Goal: Task Accomplishment & Management: Complete application form

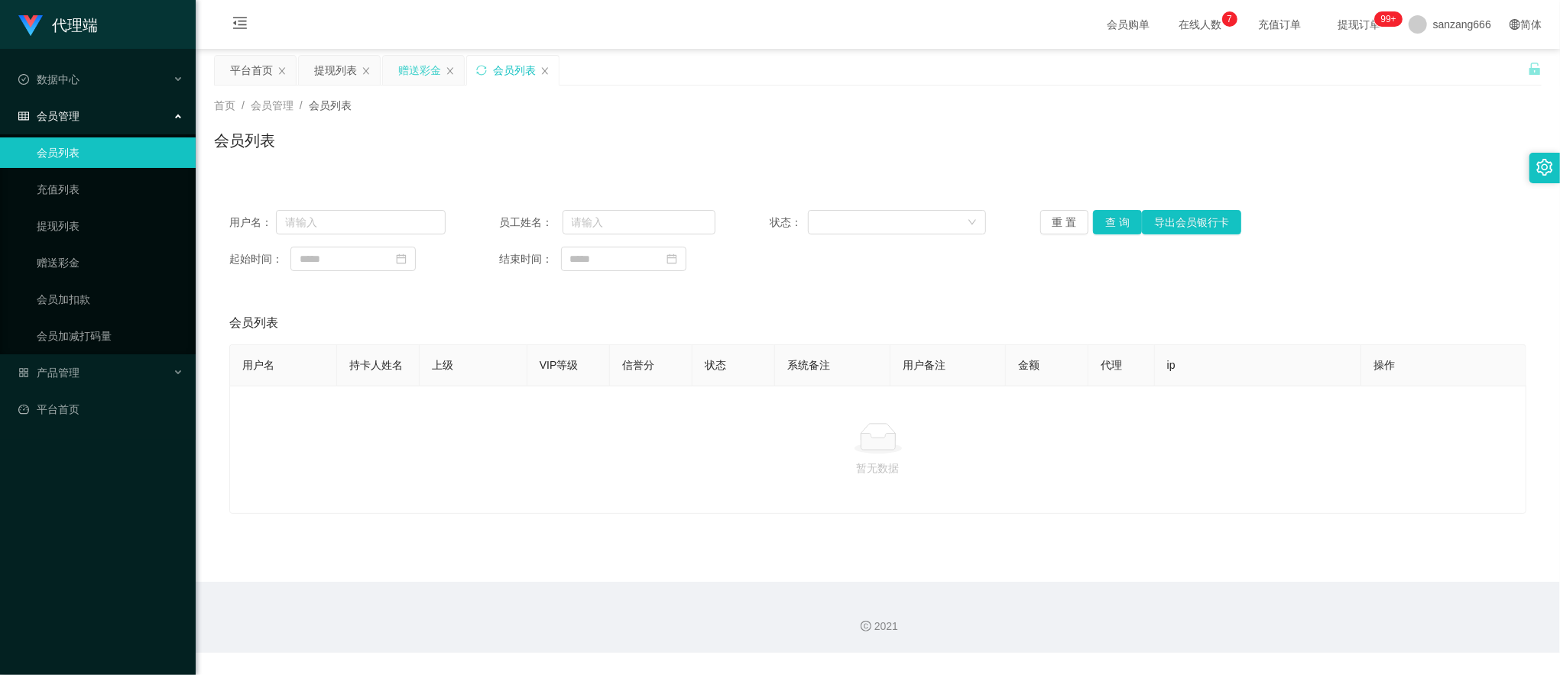
click at [414, 70] on div "赠送彩金" at bounding box center [419, 70] width 43 height 29
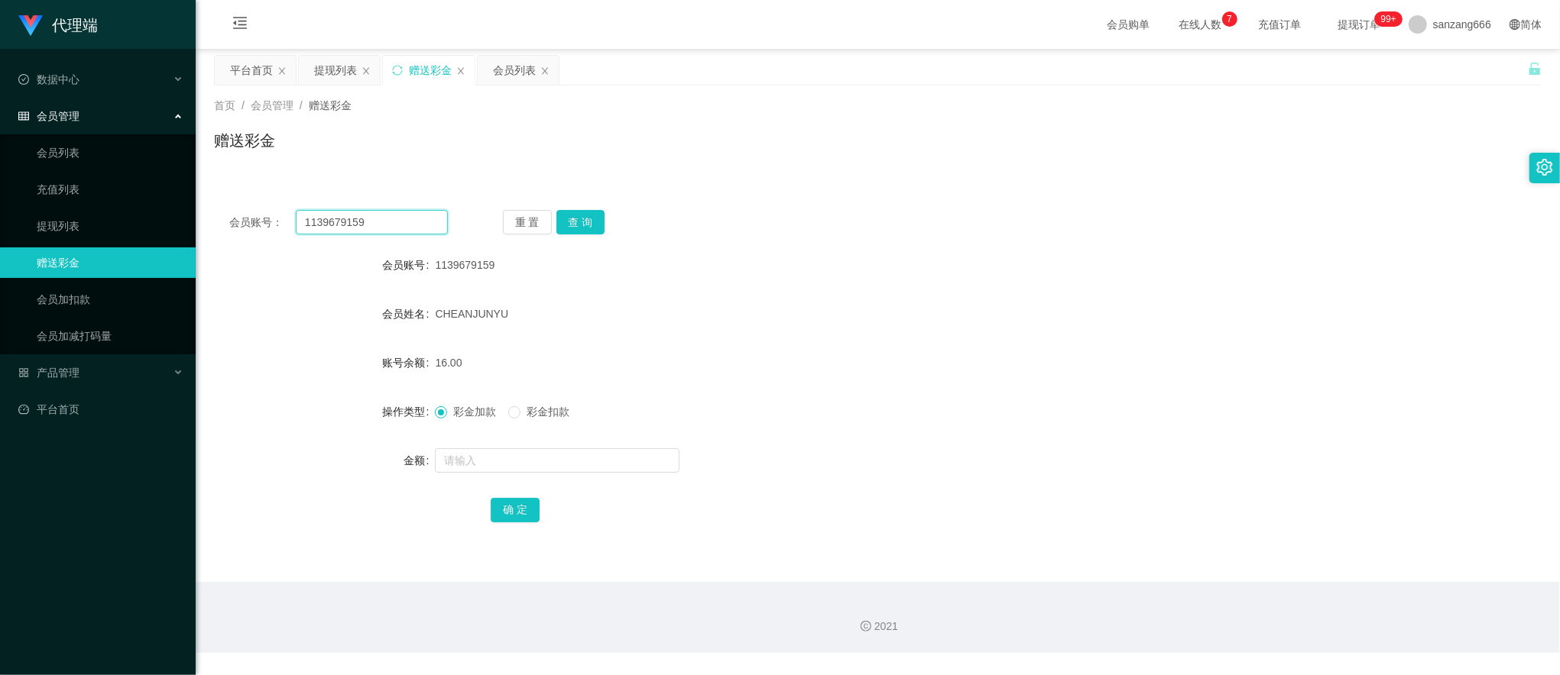
click at [339, 223] on input "1139679159" at bounding box center [372, 222] width 152 height 24
click at [373, 221] on input "1139679159" at bounding box center [372, 222] width 152 height 24
paste input "88023031"
type input "88023031"
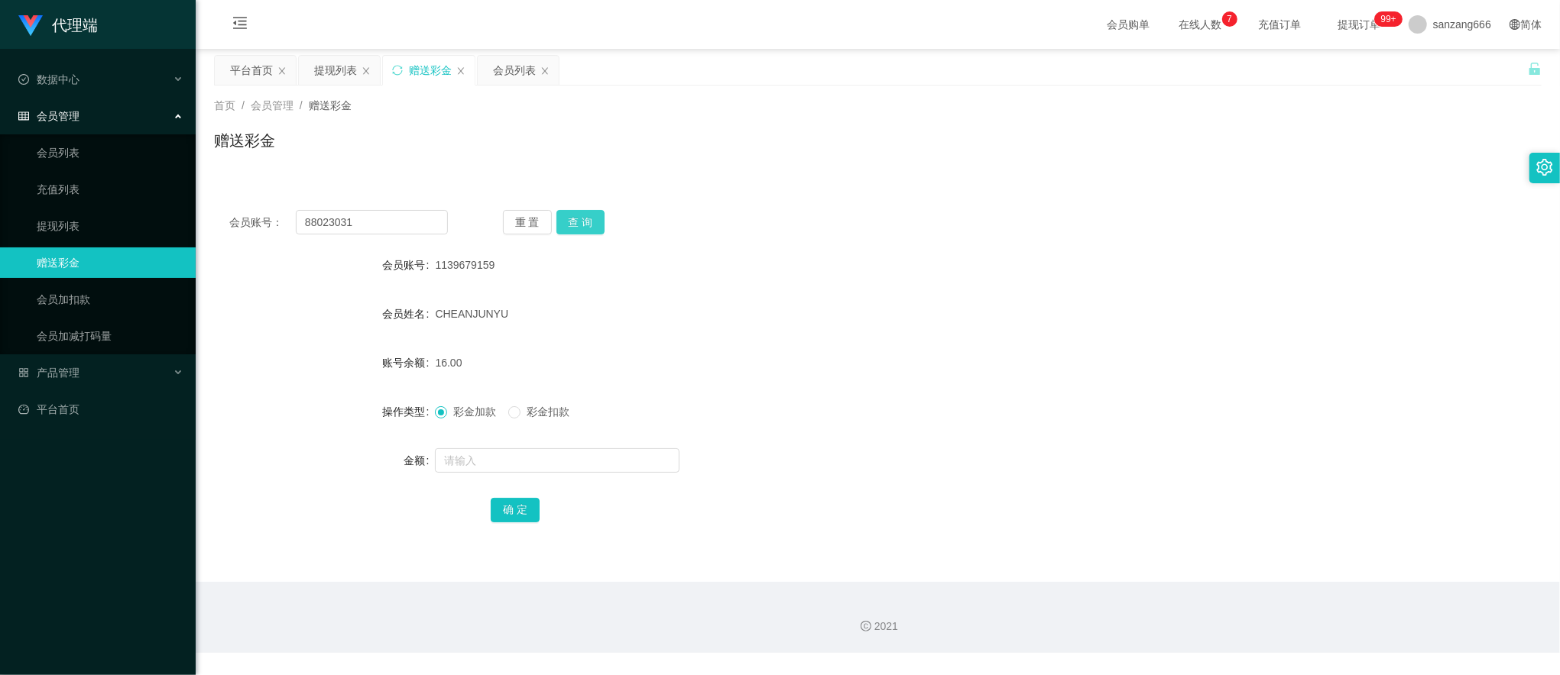
click at [588, 217] on button "查 询" at bounding box center [580, 222] width 49 height 24
click at [494, 462] on input "text" at bounding box center [557, 461] width 245 height 24
type input "300"
click at [530, 508] on button "确 定" at bounding box center [515, 510] width 49 height 24
click at [353, 217] on input "88023031" at bounding box center [372, 222] width 152 height 24
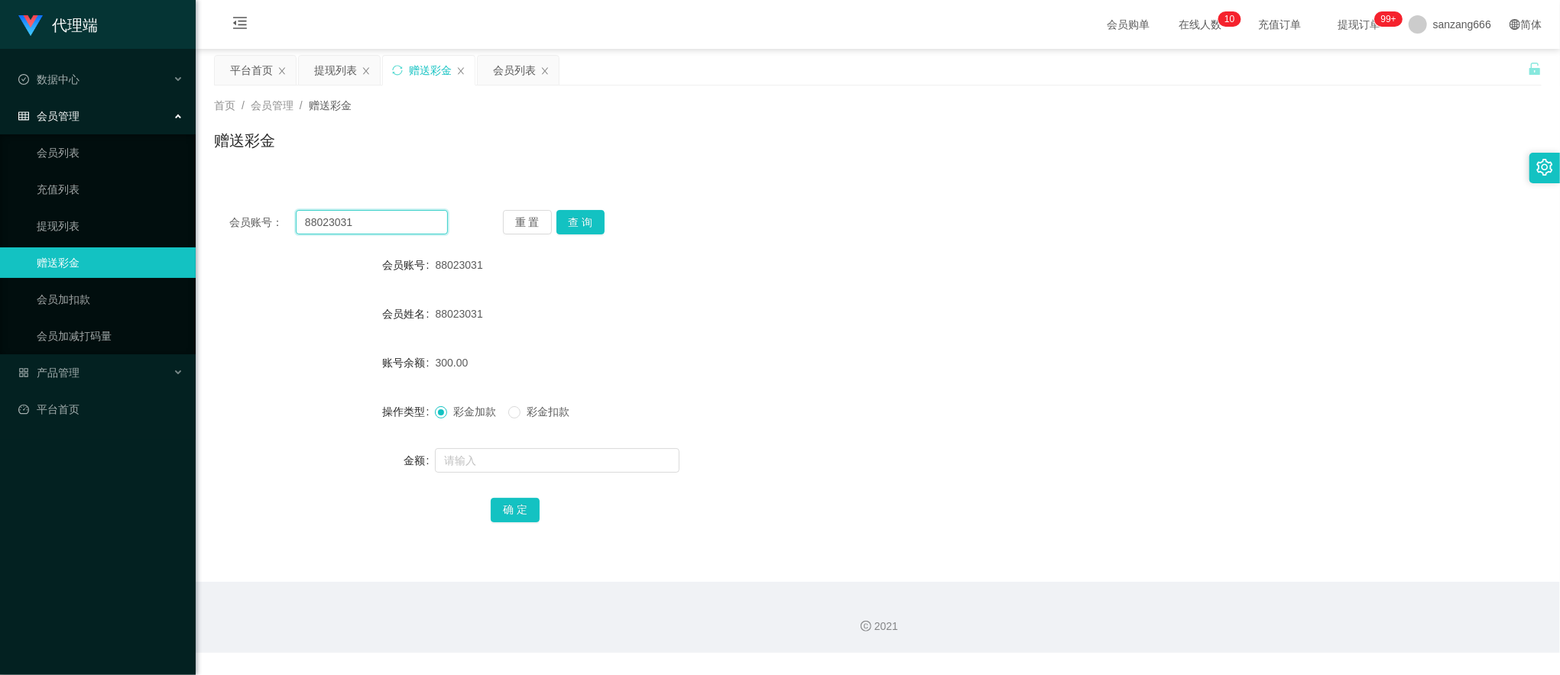
click at [353, 217] on input "88023031" at bounding box center [372, 222] width 152 height 24
click at [594, 212] on button "查 询" at bounding box center [580, 222] width 49 height 24
click at [579, 222] on button "查 询" at bounding box center [580, 222] width 49 height 24
click at [342, 68] on div "提现列表" at bounding box center [335, 70] width 43 height 29
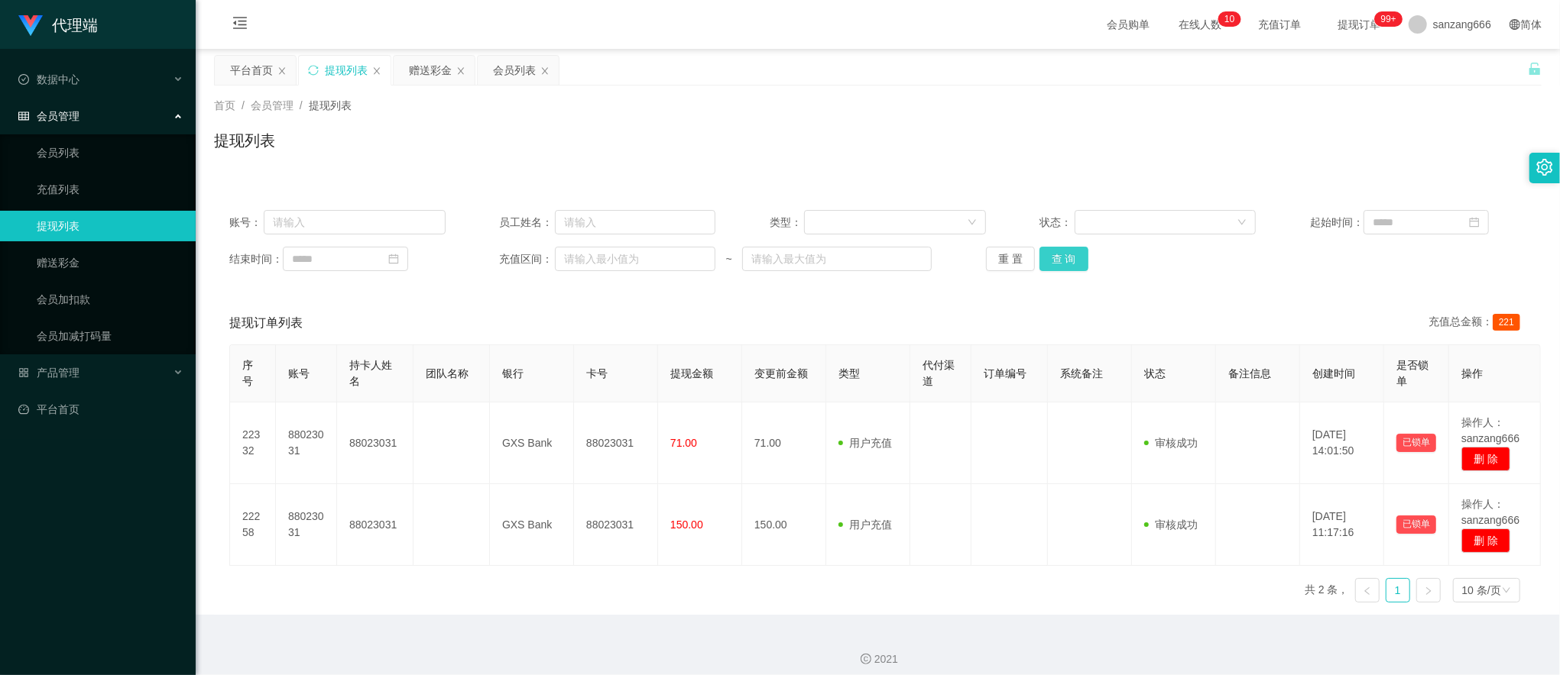
click at [1061, 258] on button "查 询" at bounding box center [1063, 259] width 49 height 24
click at [426, 71] on div "赠送彩金" at bounding box center [430, 70] width 43 height 29
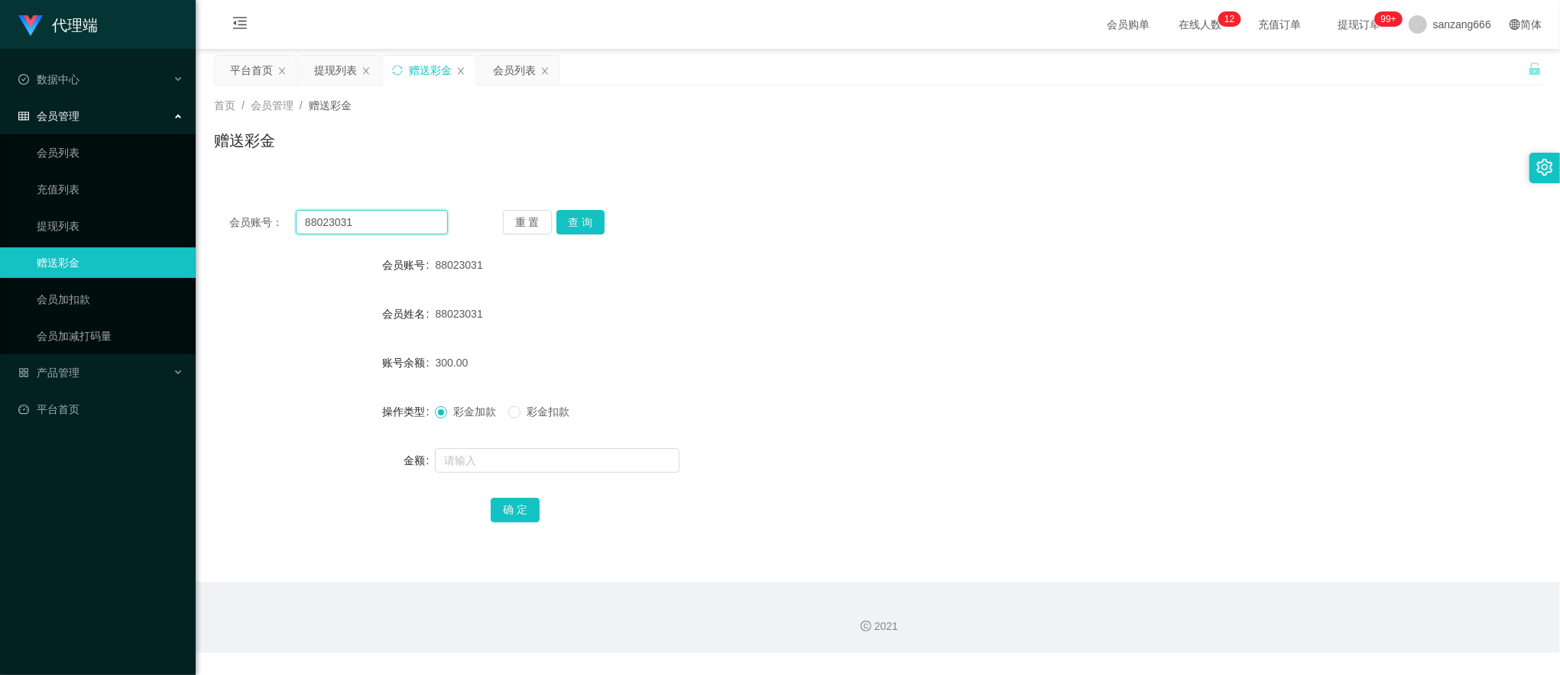
click at [343, 228] on input "88023031" at bounding box center [372, 222] width 152 height 24
paste input "4169354"
click at [579, 225] on button "查 询" at bounding box center [580, 222] width 49 height 24
drag, startPoint x: 293, startPoint y: 413, endPoint x: 306, endPoint y: 365, distance: 49.7
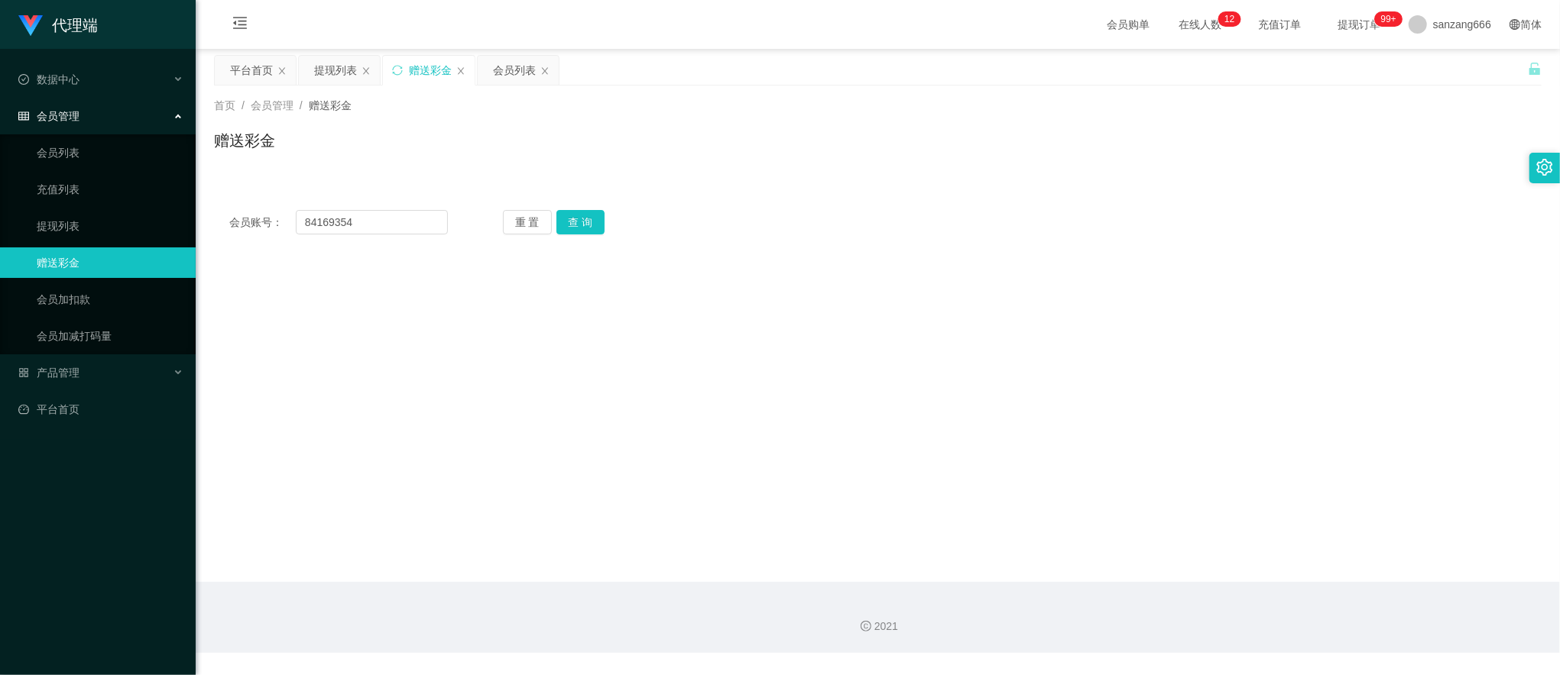
click at [293, 413] on main "关闭左侧 关闭右侧 关闭其它 刷新页面 平台首页 提现列表 赠送彩金 会员列表 首页 / 会员管理 / 赠送彩金 / 赠送彩金 会员账号： 84169354 …" at bounding box center [878, 315] width 1364 height 533
click at [340, 219] on input "84169354" at bounding box center [372, 222] width 152 height 24
paste input "1139679159"
type input "1139679159"
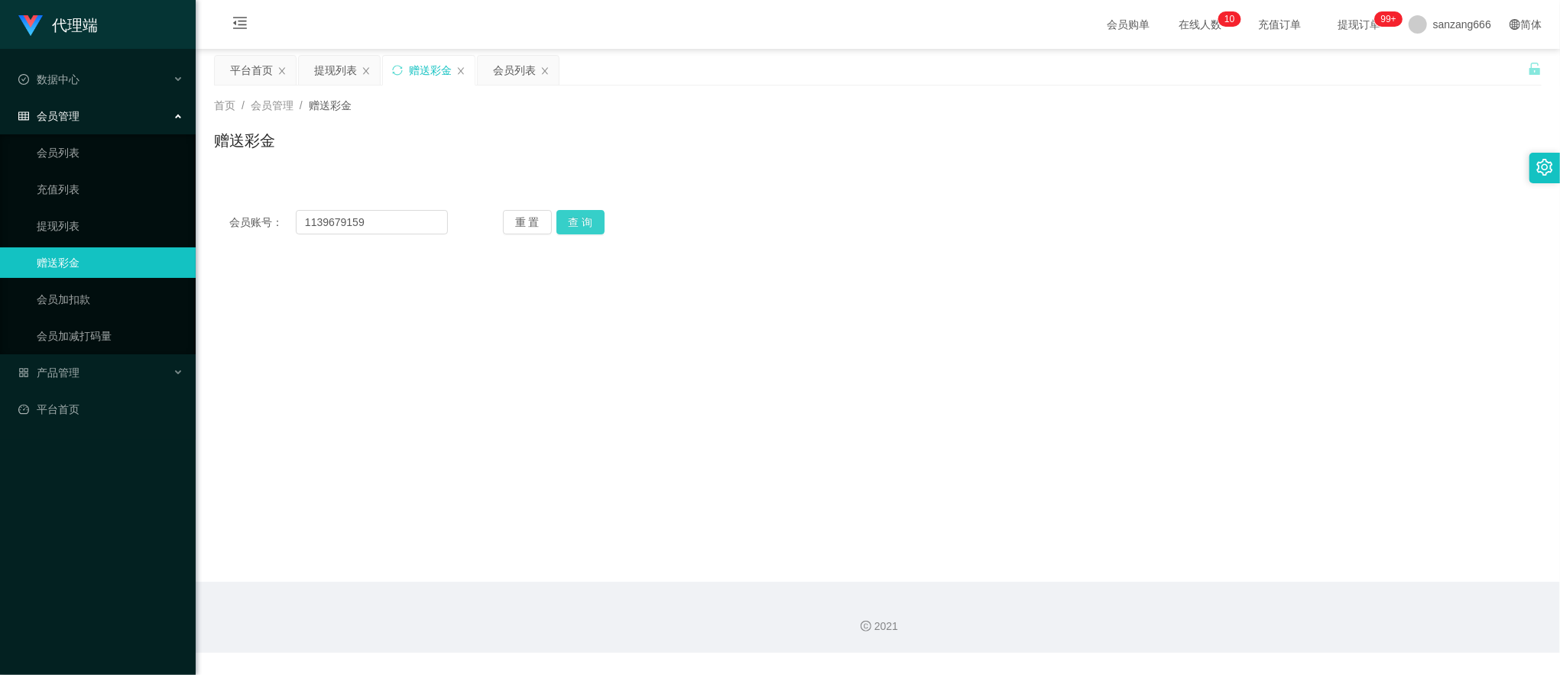
click at [578, 221] on button "查 询" at bounding box center [580, 222] width 49 height 24
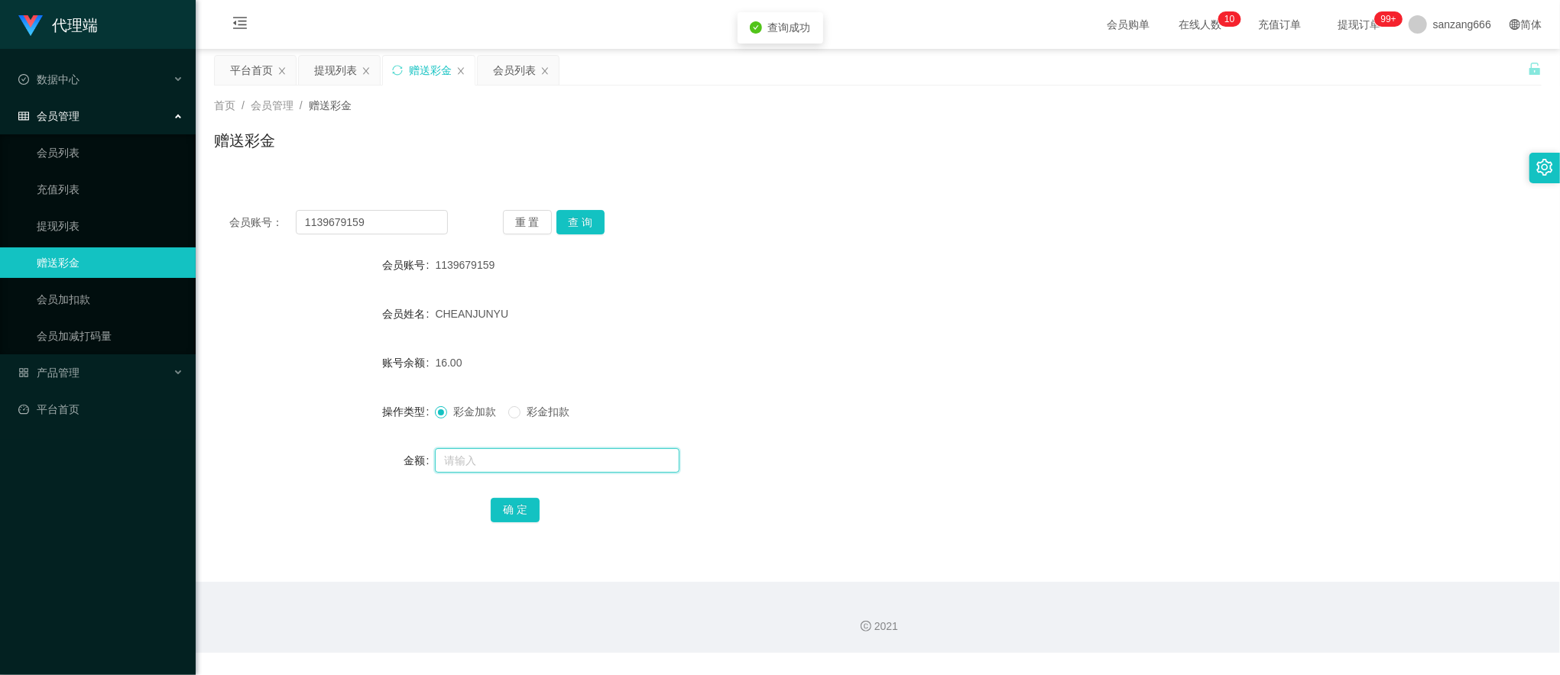
click at [443, 459] on input "text" at bounding box center [557, 461] width 245 height 24
type input "8"
click at [506, 513] on button "确 定" at bounding box center [515, 510] width 49 height 24
click at [348, 214] on input "1139679159" at bounding box center [372, 222] width 152 height 24
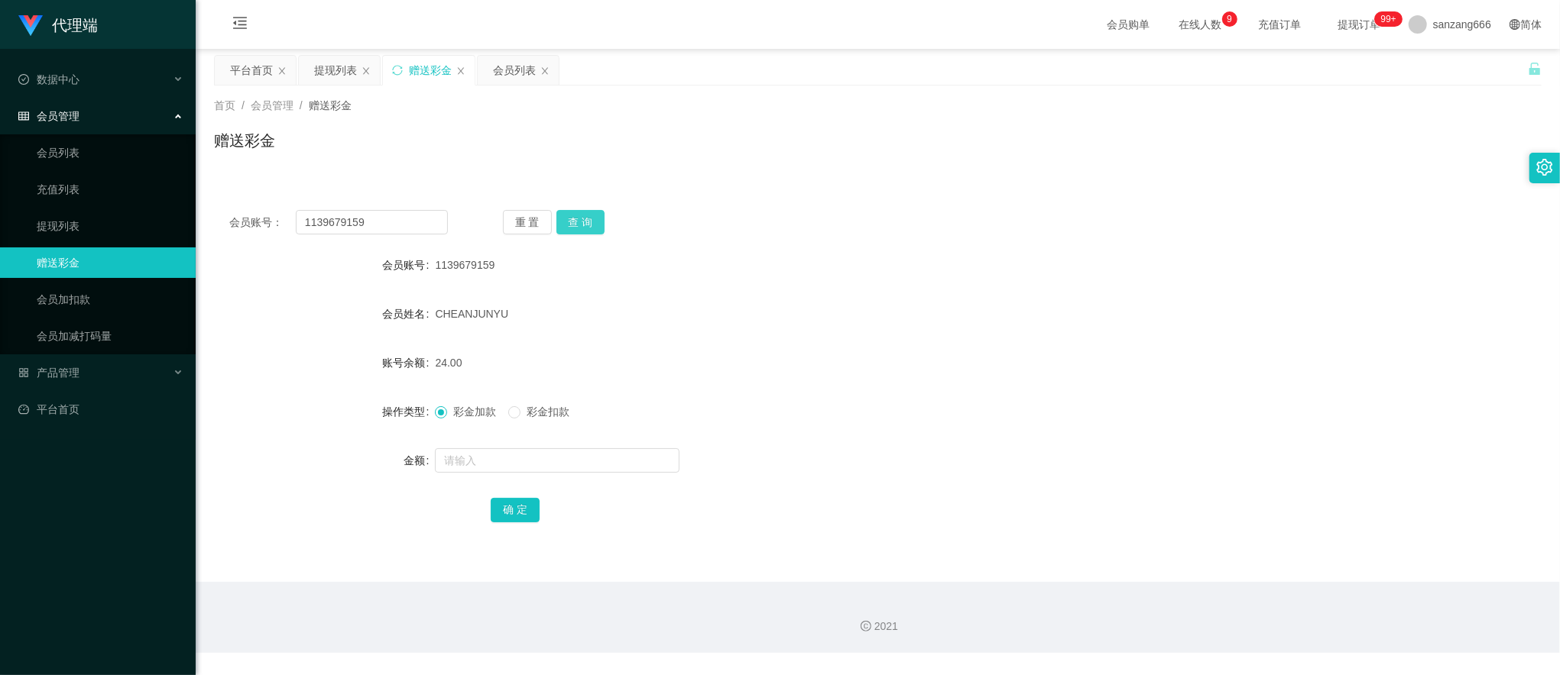
click at [578, 222] on button "查 询" at bounding box center [580, 222] width 49 height 24
click at [471, 459] on input "text" at bounding box center [557, 461] width 245 height 24
type input "16"
click at [527, 515] on button "确 定" at bounding box center [515, 510] width 49 height 24
click at [336, 66] on div "提现列表" at bounding box center [335, 70] width 43 height 29
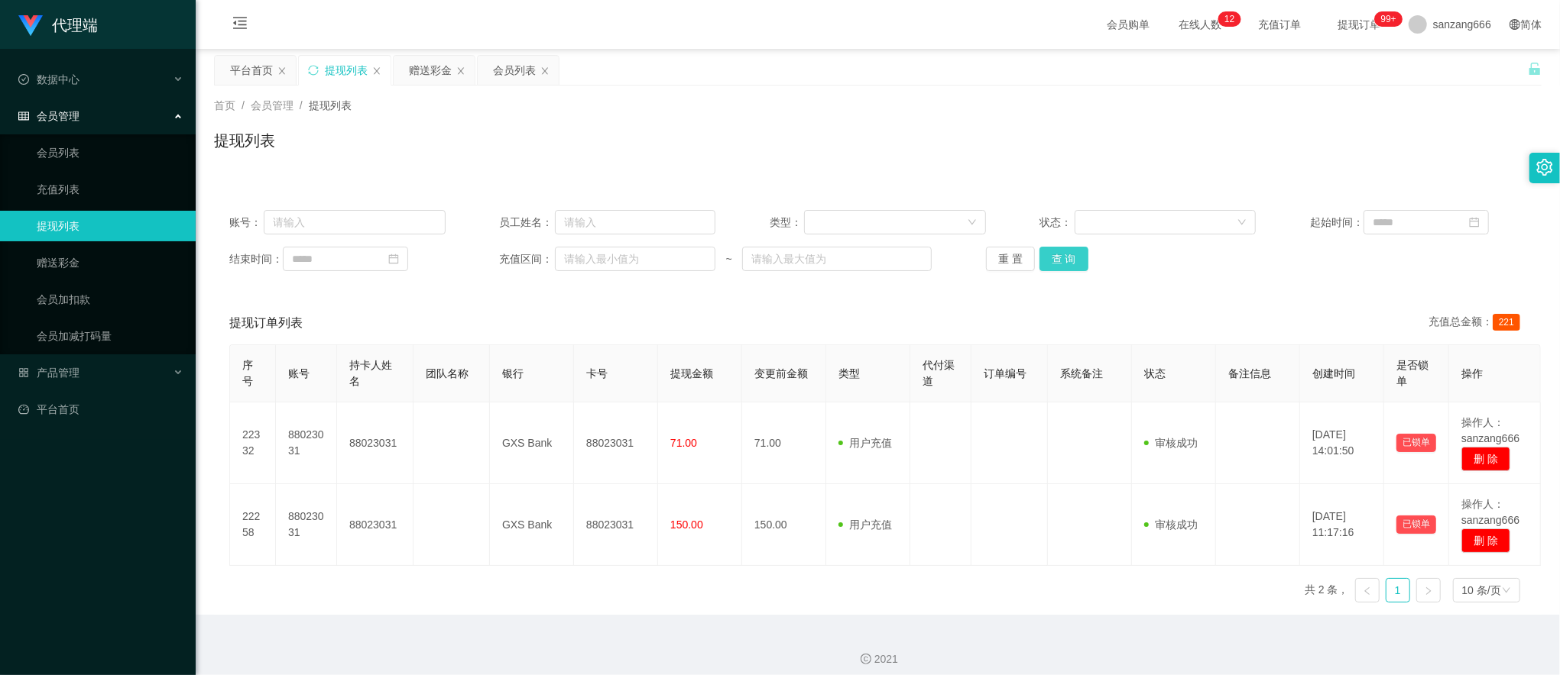
click at [1048, 252] on button "查 询" at bounding box center [1063, 259] width 49 height 24
click at [1040, 261] on button "查 询" at bounding box center [1063, 259] width 49 height 24
click at [1071, 249] on button "查 询" at bounding box center [1063, 259] width 49 height 24
click at [1068, 273] on div "账号： 员工姓名： 类型： 状态： 起始时间： 结束时间： 充值区间： ~ 重 置 查 询" at bounding box center [877, 241] width 1327 height 92
click at [1061, 261] on button "查 询" at bounding box center [1063, 259] width 49 height 24
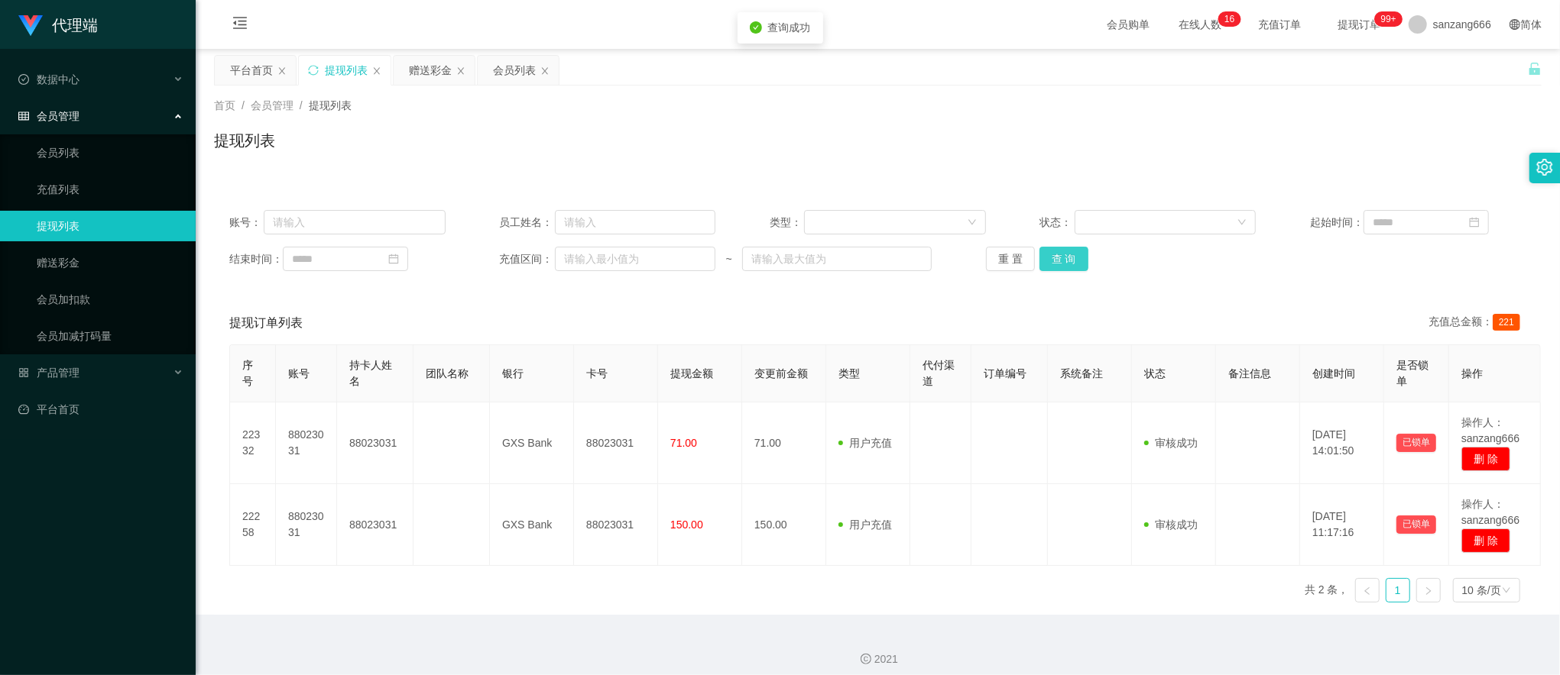
click at [1061, 261] on button "查 询" at bounding box center [1063, 259] width 49 height 24
click at [1050, 255] on button "查 询" at bounding box center [1063, 259] width 49 height 24
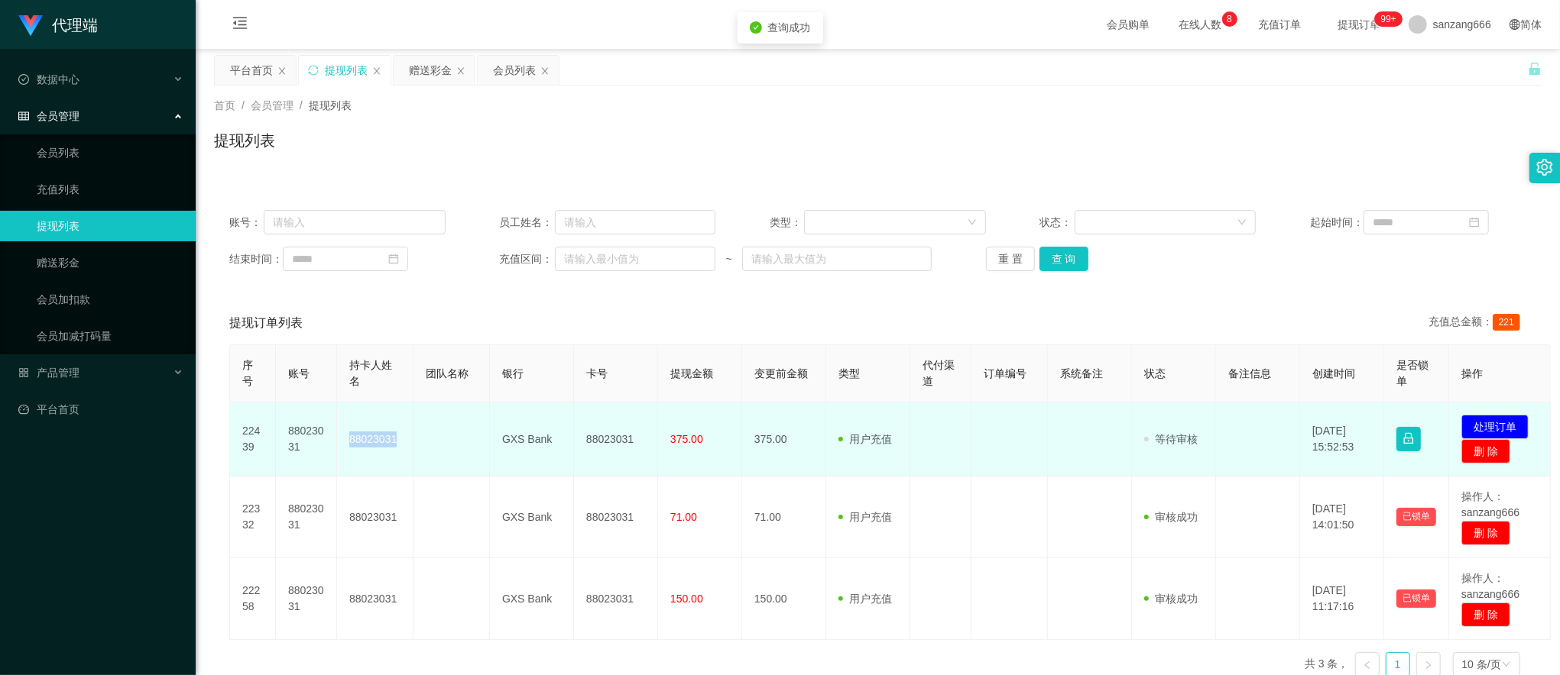
drag, startPoint x: 347, startPoint y: 443, endPoint x: 422, endPoint y: 432, distance: 75.6
click at [422, 432] on tr "22439 88023031 88023031 GXS Bank 88023031 375.00 375.00 用户充值 人工扣款 审核驳回 审核成功 等待审…" at bounding box center [890, 440] width 1320 height 74
drag, startPoint x: 422, startPoint y: 432, endPoint x: 478, endPoint y: 431, distance: 55.8
click at [478, 431] on td at bounding box center [451, 440] width 76 height 74
click at [613, 439] on td "88023031" at bounding box center [616, 440] width 84 height 74
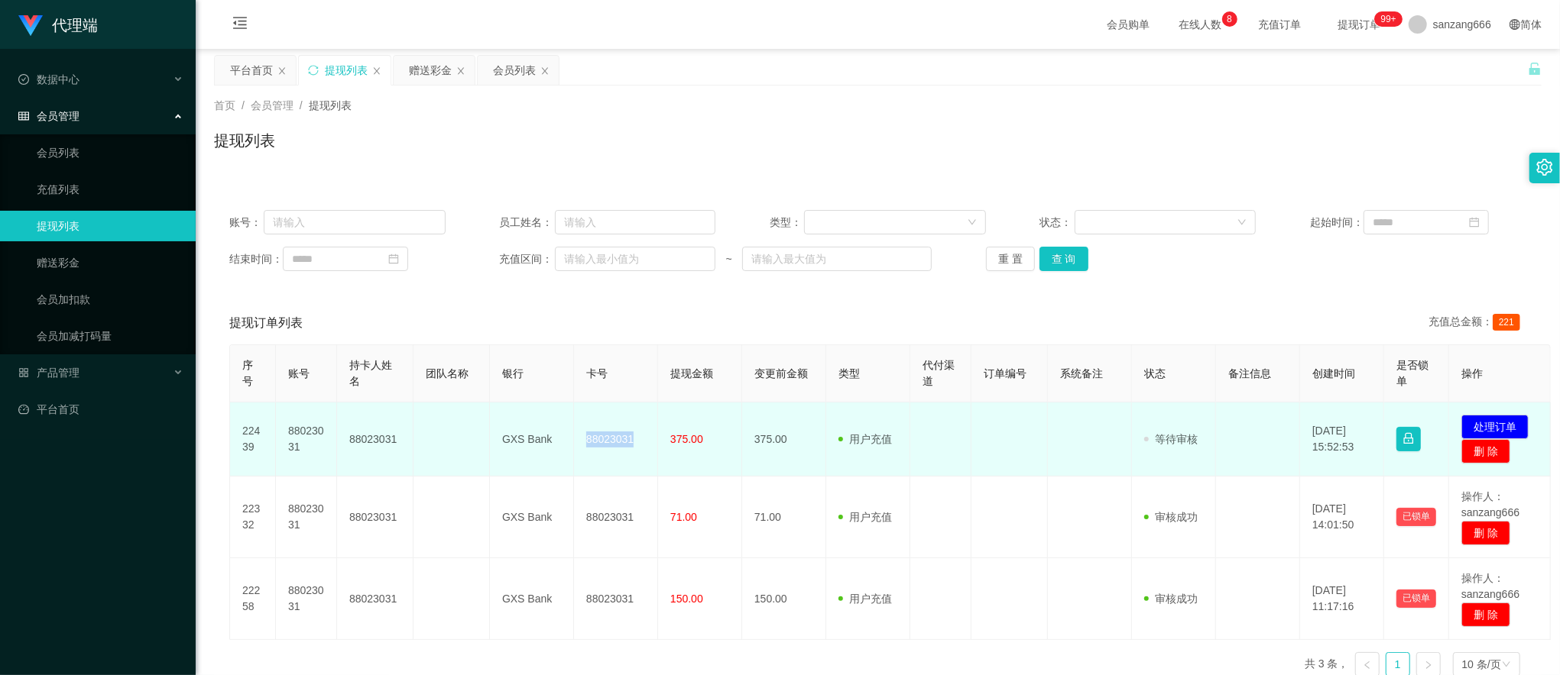
click at [613, 439] on td "88023031" at bounding box center [616, 440] width 84 height 74
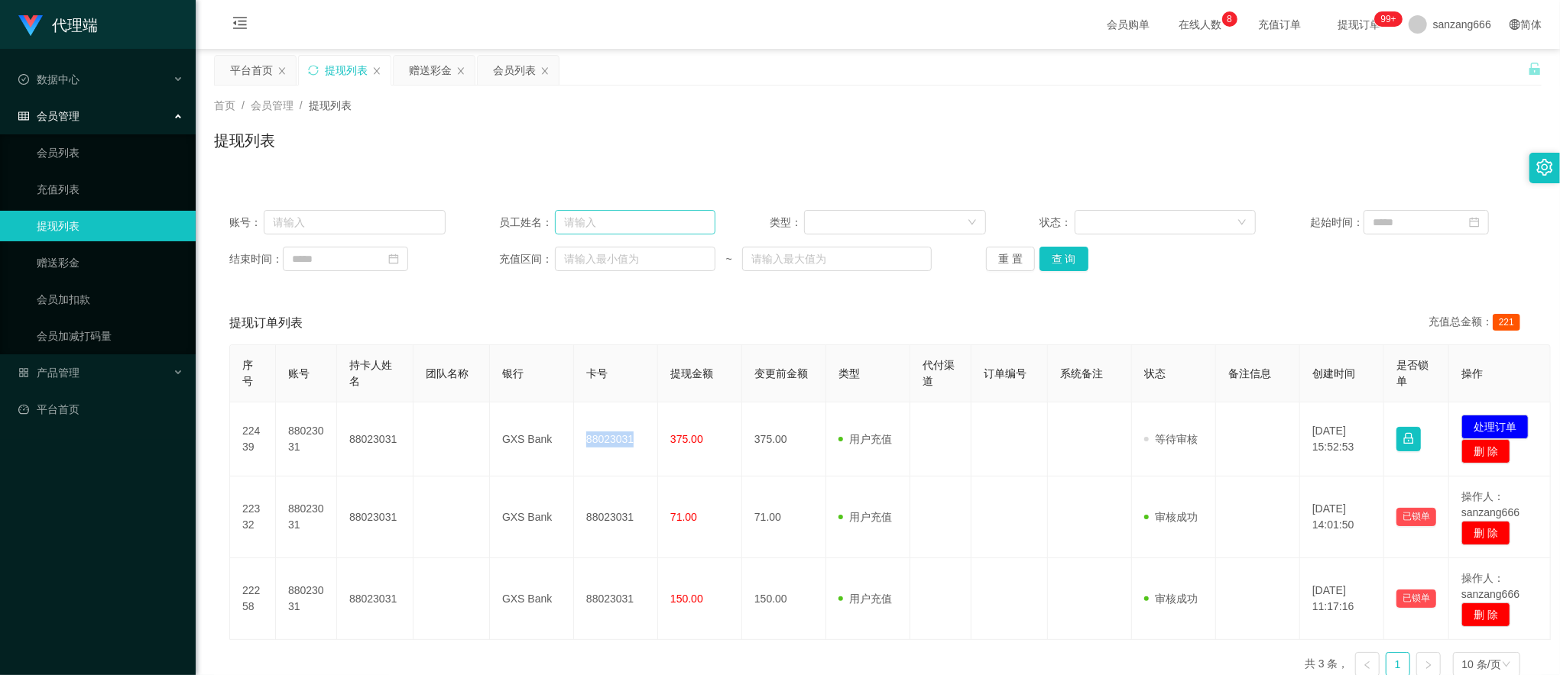
copy td "88023031"
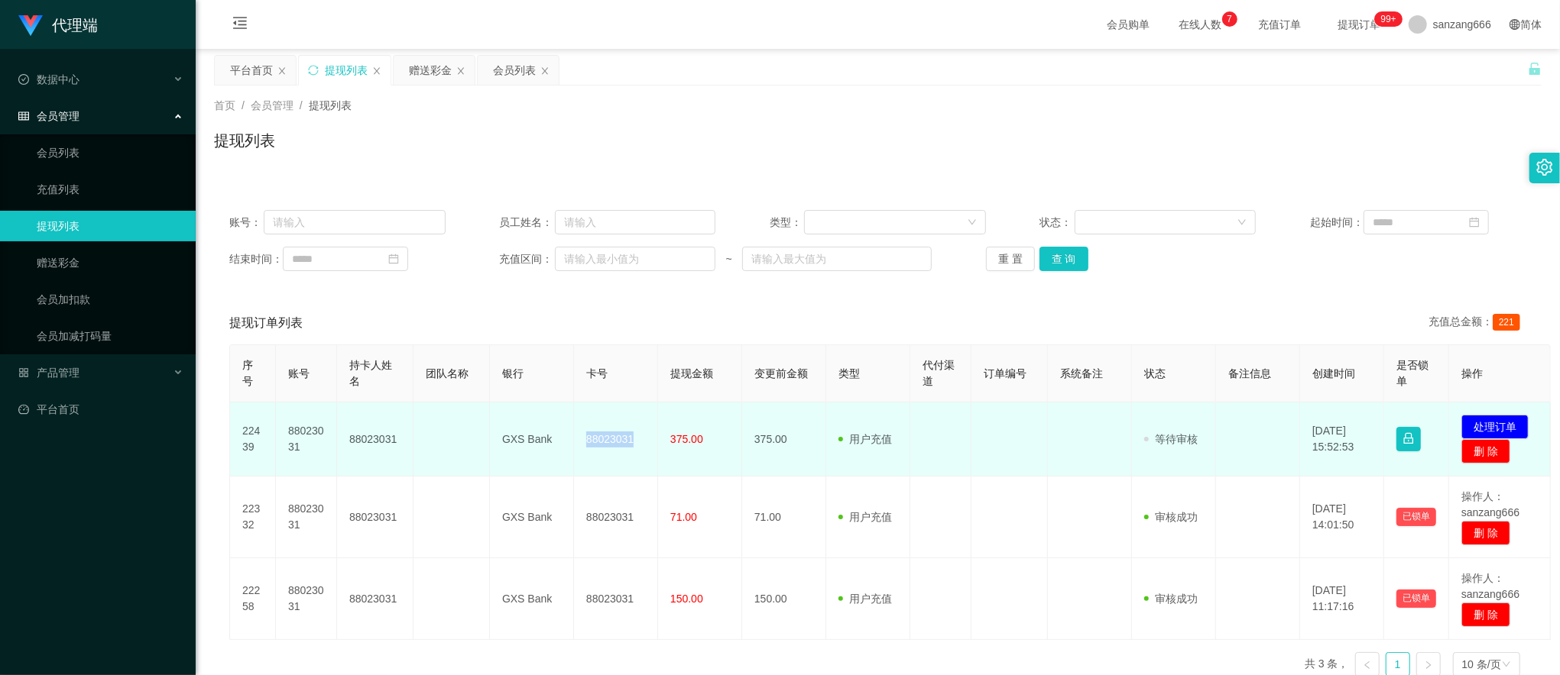
click at [1247, 462] on td at bounding box center [1258, 440] width 84 height 74
click at [1507, 423] on button "处理订单" at bounding box center [1494, 427] width 67 height 24
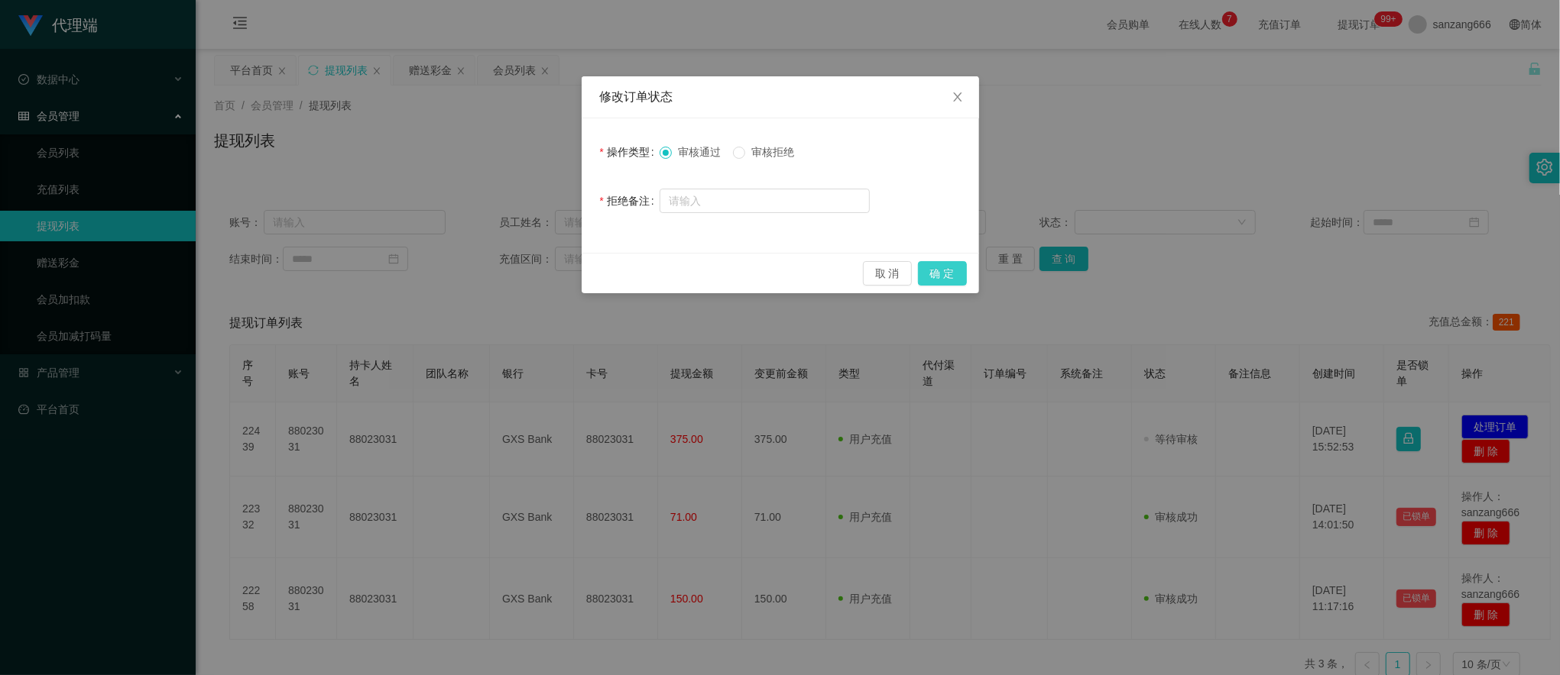
click at [948, 266] on button "确 定" at bounding box center [942, 273] width 49 height 24
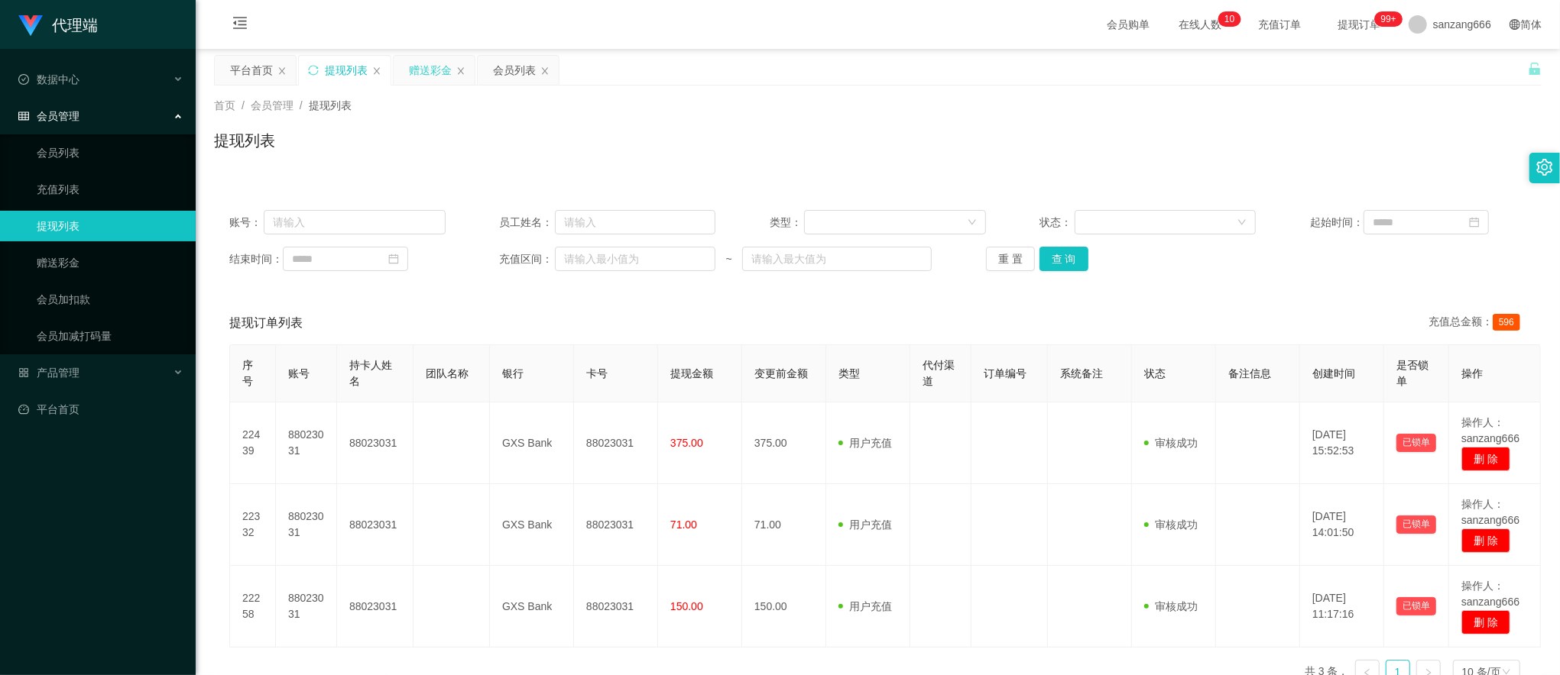
click at [432, 68] on div "赠送彩金" at bounding box center [430, 70] width 43 height 29
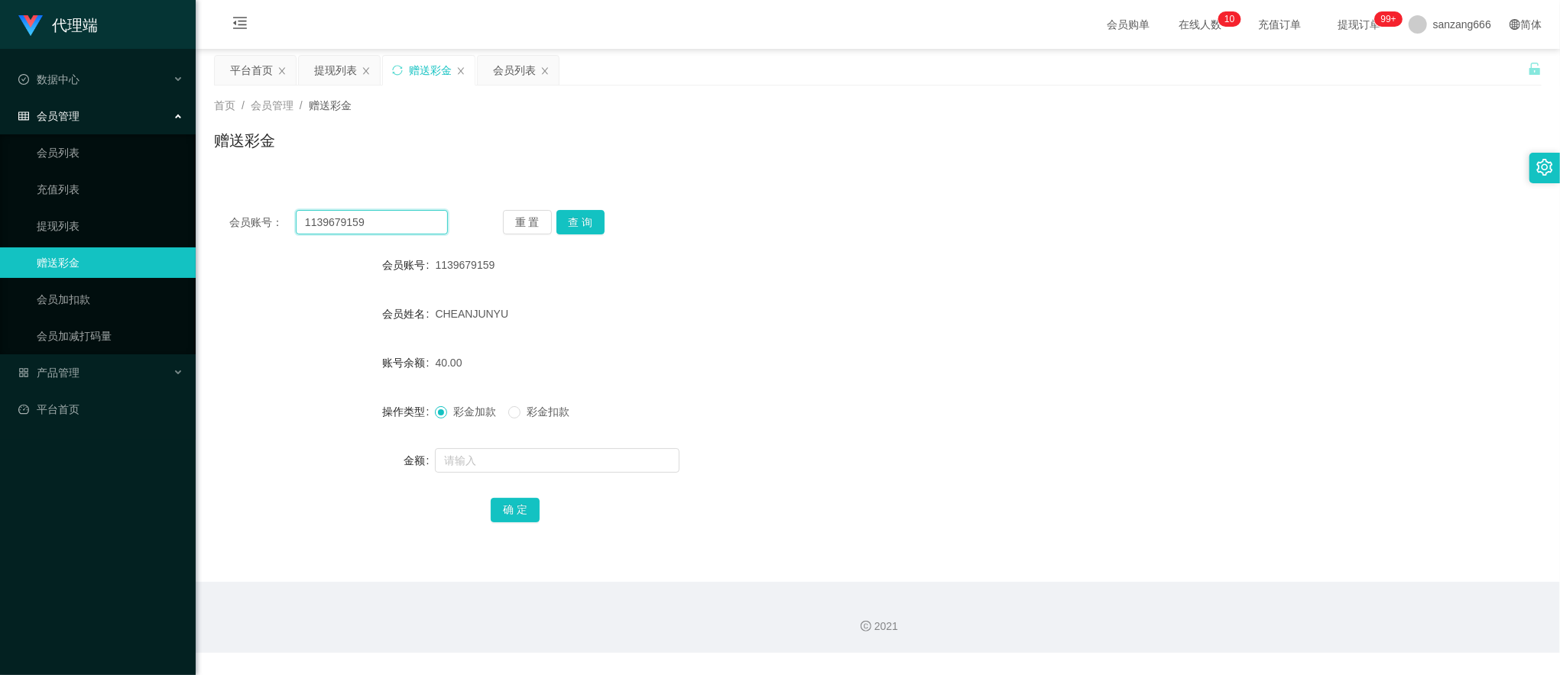
click at [346, 227] on input "1139679159" at bounding box center [372, 222] width 152 height 24
paste input "88023031"
type input "88023031"
click at [565, 226] on button "查 询" at bounding box center [580, 222] width 49 height 24
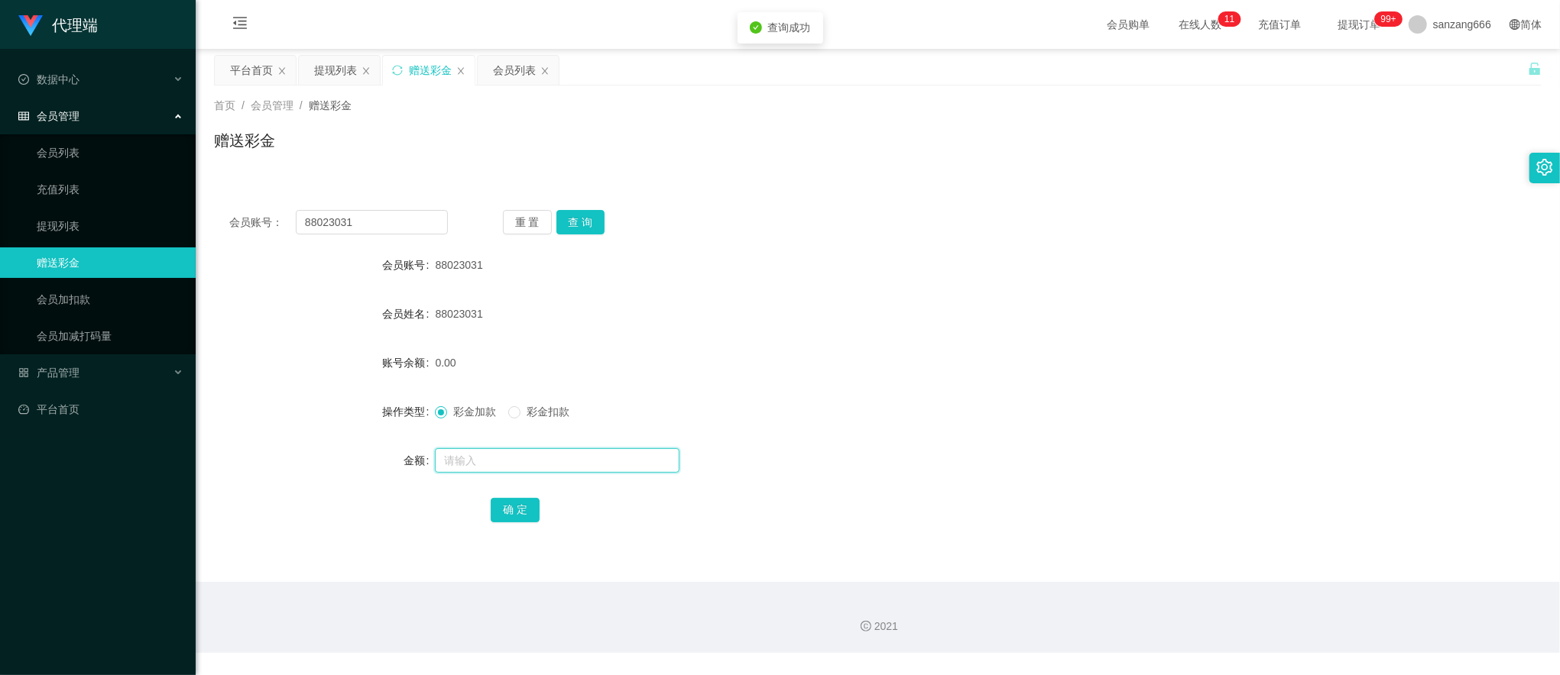
click at [481, 465] on input "text" at bounding box center [557, 461] width 245 height 24
type input "48"
click at [514, 517] on button "确 定" at bounding box center [515, 510] width 49 height 24
click at [358, 229] on input "88023031" at bounding box center [372, 222] width 152 height 24
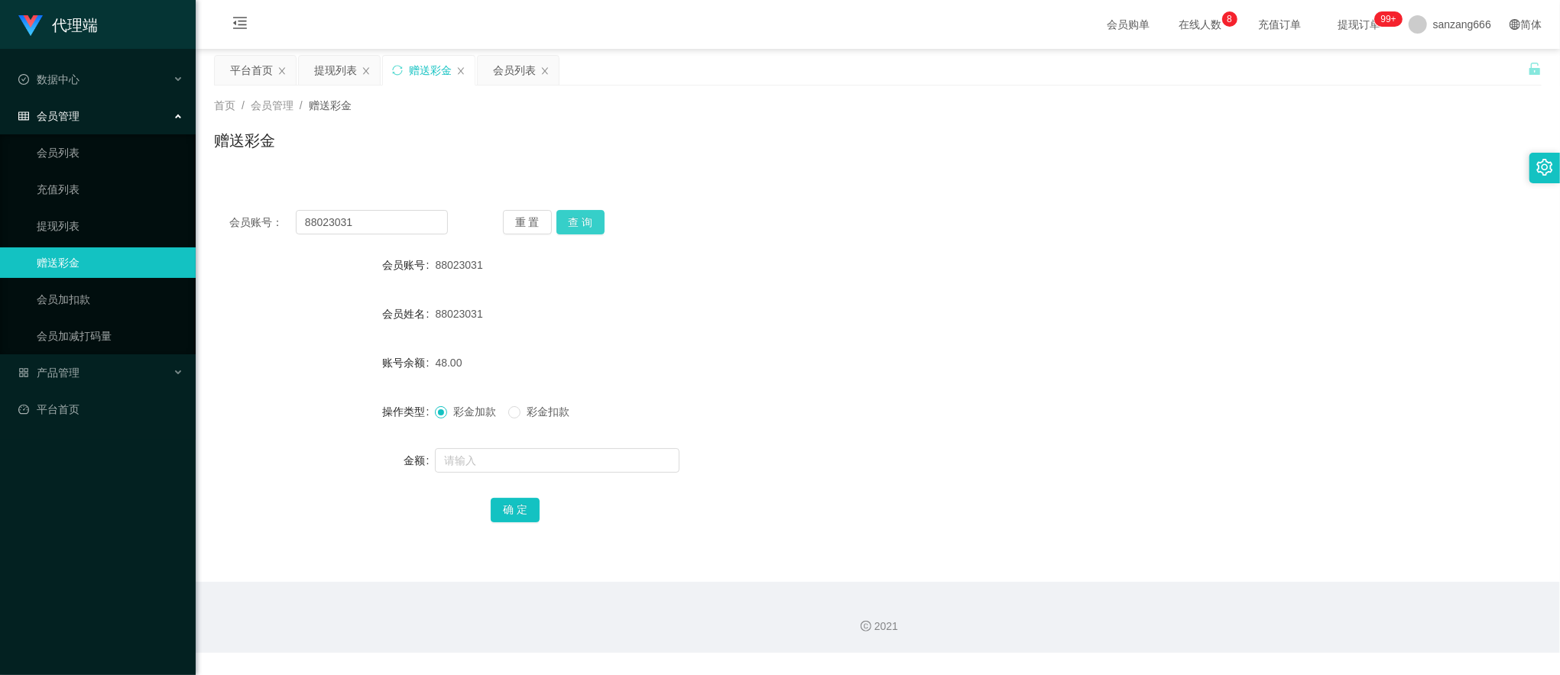
click at [582, 224] on button "查 询" at bounding box center [580, 222] width 49 height 24
click at [490, 465] on input "text" at bounding box center [557, 461] width 245 height 24
type input "38"
drag, startPoint x: 526, startPoint y: 502, endPoint x: 530, endPoint y: 487, distance: 15.8
click at [527, 492] on form "会员账号 88023031 会员姓名 88023031 账号余额 48.00 操作类型 彩金加款 彩金扣款 金额 38 确 定" at bounding box center [877, 387] width 1327 height 275
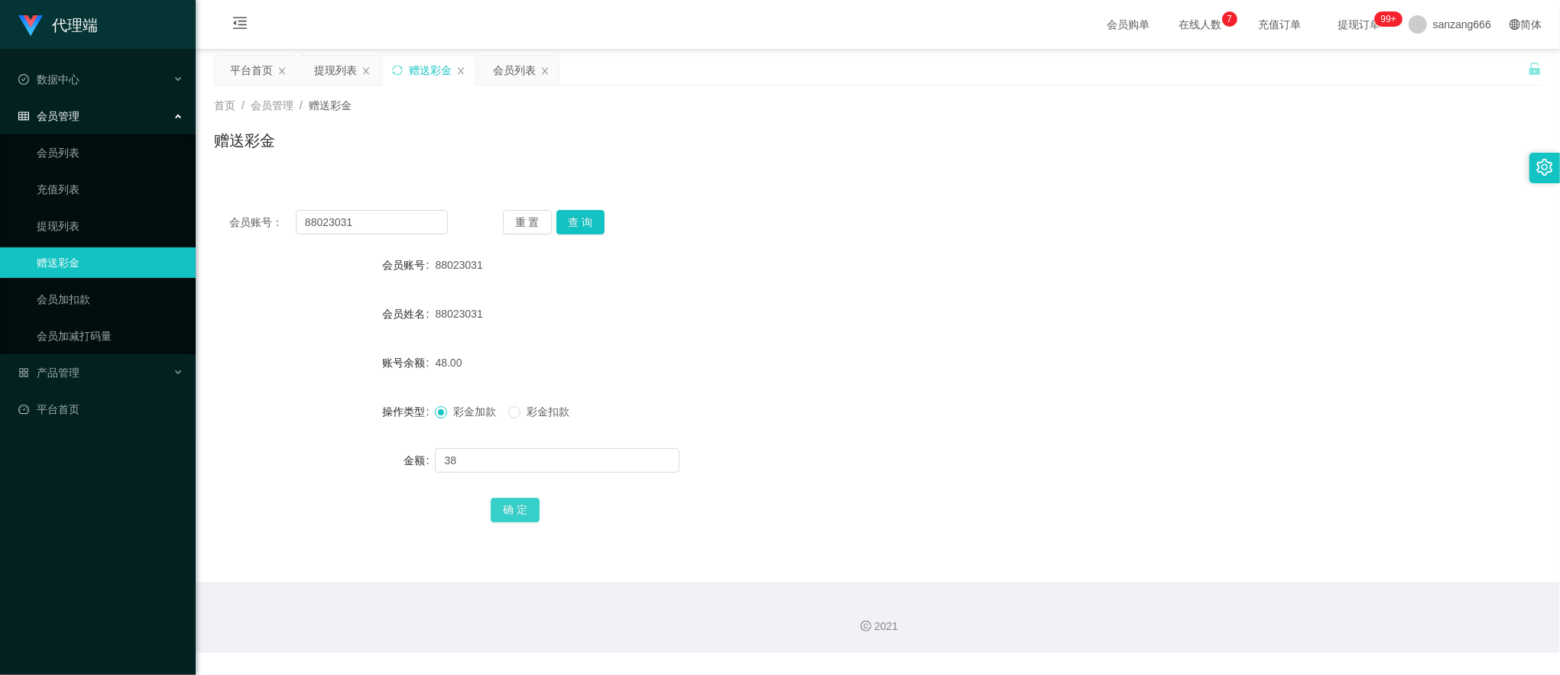
click at [515, 502] on button "确 定" at bounding box center [515, 510] width 49 height 24
click at [394, 211] on input "88023031" at bounding box center [372, 222] width 152 height 24
paste input "1139679159"
type input "1139679159"
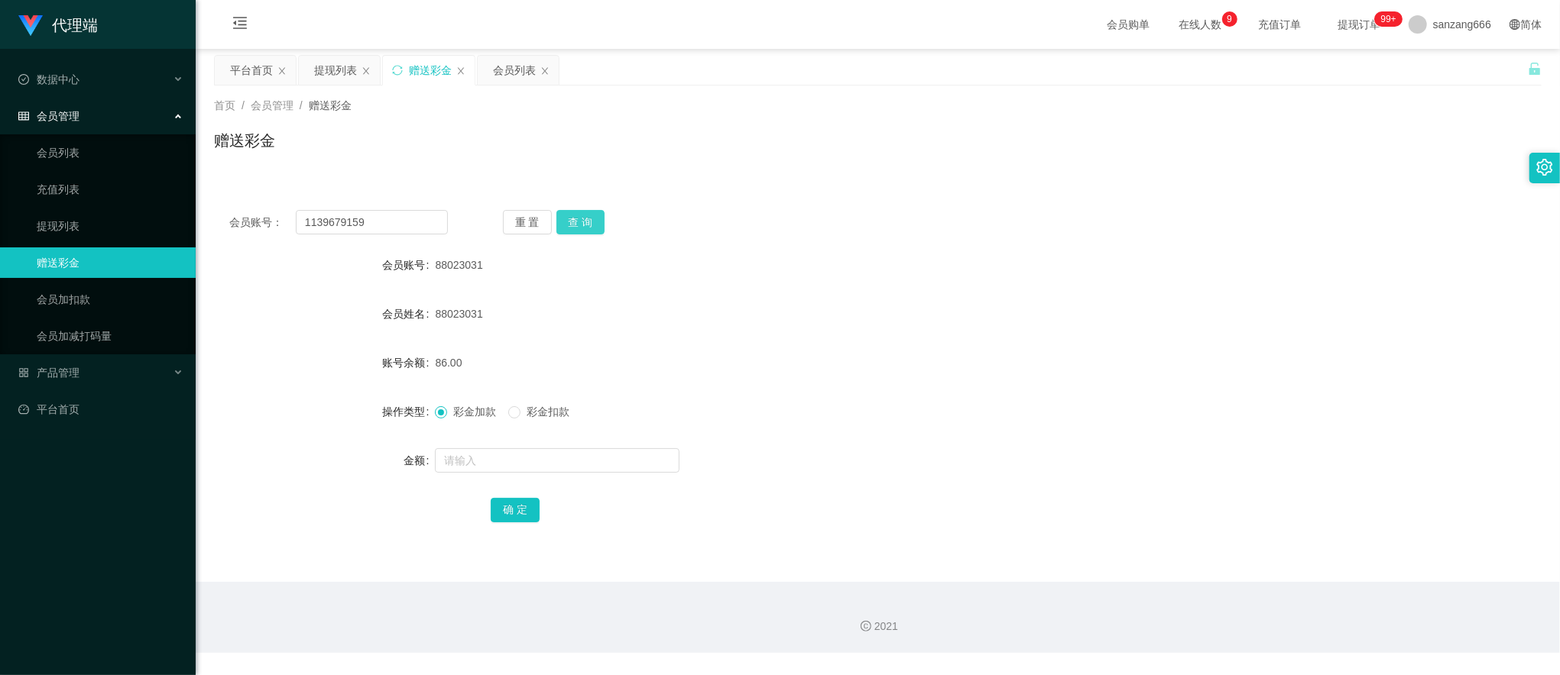
drag, startPoint x: 588, startPoint y: 220, endPoint x: 585, endPoint y: 238, distance: 18.7
click at [588, 220] on button "查 询" at bounding box center [580, 222] width 49 height 24
click at [501, 450] on input "text" at bounding box center [557, 461] width 245 height 24
type input "8"
click at [502, 517] on button "确 定" at bounding box center [515, 510] width 49 height 24
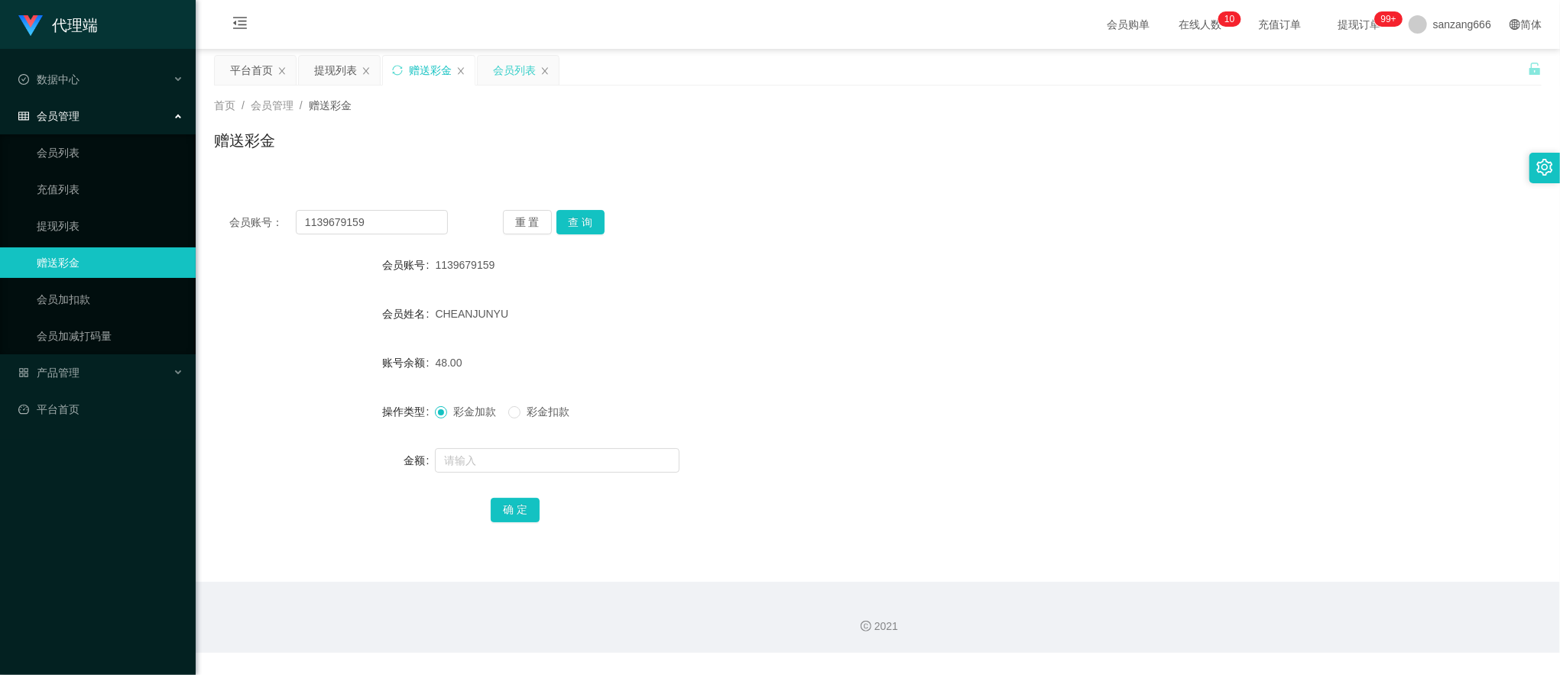
click at [509, 74] on div "会员列表" at bounding box center [514, 70] width 43 height 29
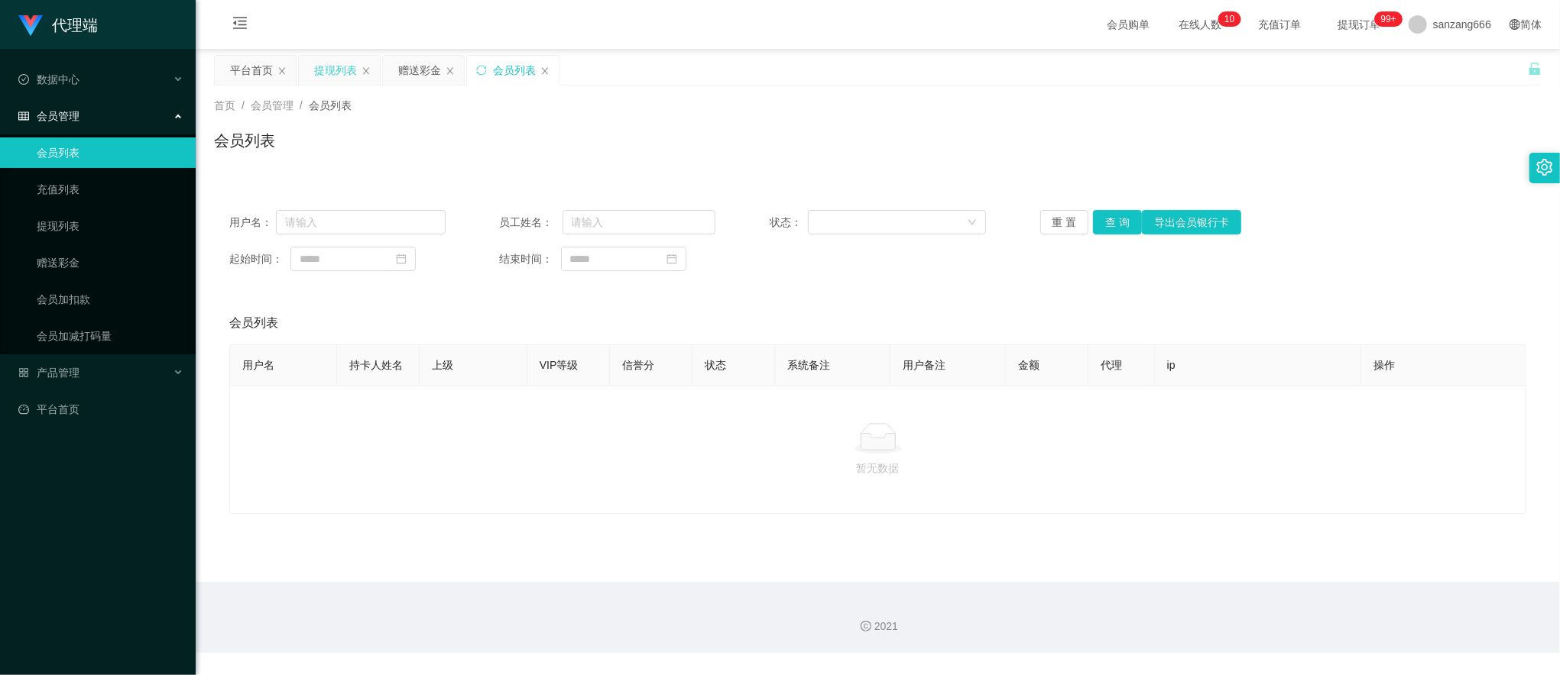
click at [341, 69] on div "提现列表" at bounding box center [335, 70] width 43 height 29
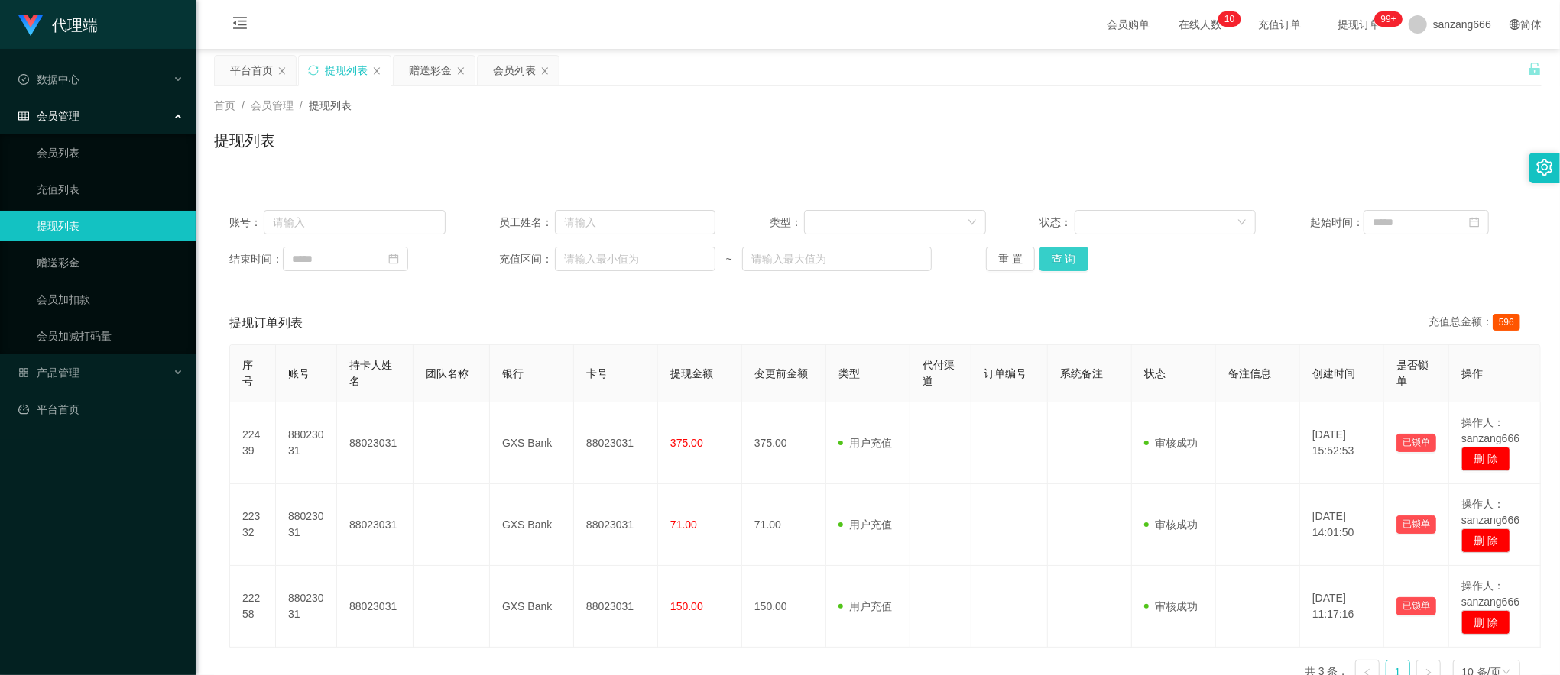
click at [1045, 252] on button "查 询" at bounding box center [1063, 259] width 49 height 24
click at [1048, 261] on button "查 询" at bounding box center [1063, 259] width 49 height 24
click at [1056, 252] on button "查 询" at bounding box center [1063, 259] width 49 height 24
click at [342, 220] on input "text" at bounding box center [355, 222] width 182 height 24
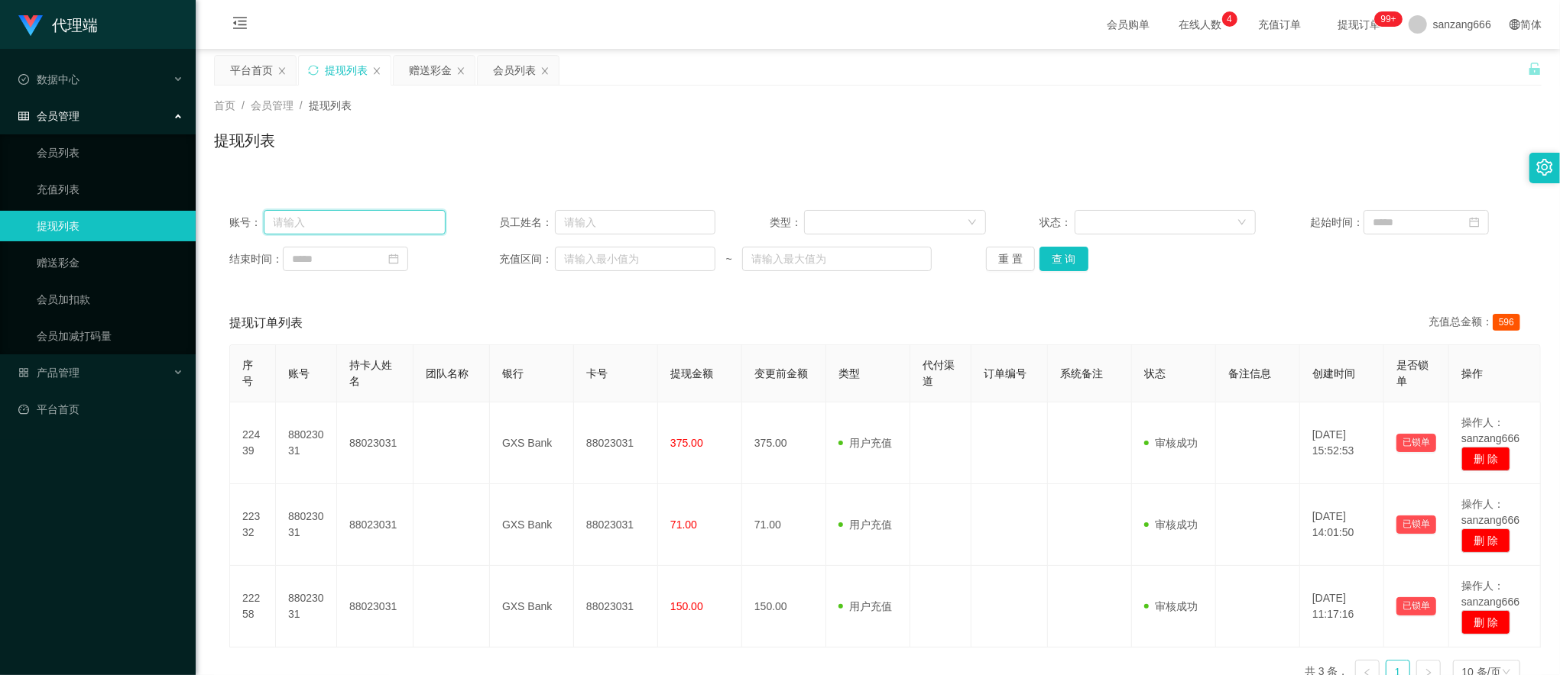
paste input "9/10升 22男-1139679159--84169354 [PERSON_NAME]"
type input "9/10升 22男-1139679159--84169354 [PERSON_NAME]"
click at [296, 251] on input at bounding box center [345, 259] width 125 height 24
click at [316, 205] on div "账号： 员工姓名： 类型： 状态： 起始时间： 结束时间： 充值区间： ~ 重 置 查 询" at bounding box center [877, 241] width 1327 height 92
click at [316, 212] on input "text" at bounding box center [355, 222] width 182 height 24
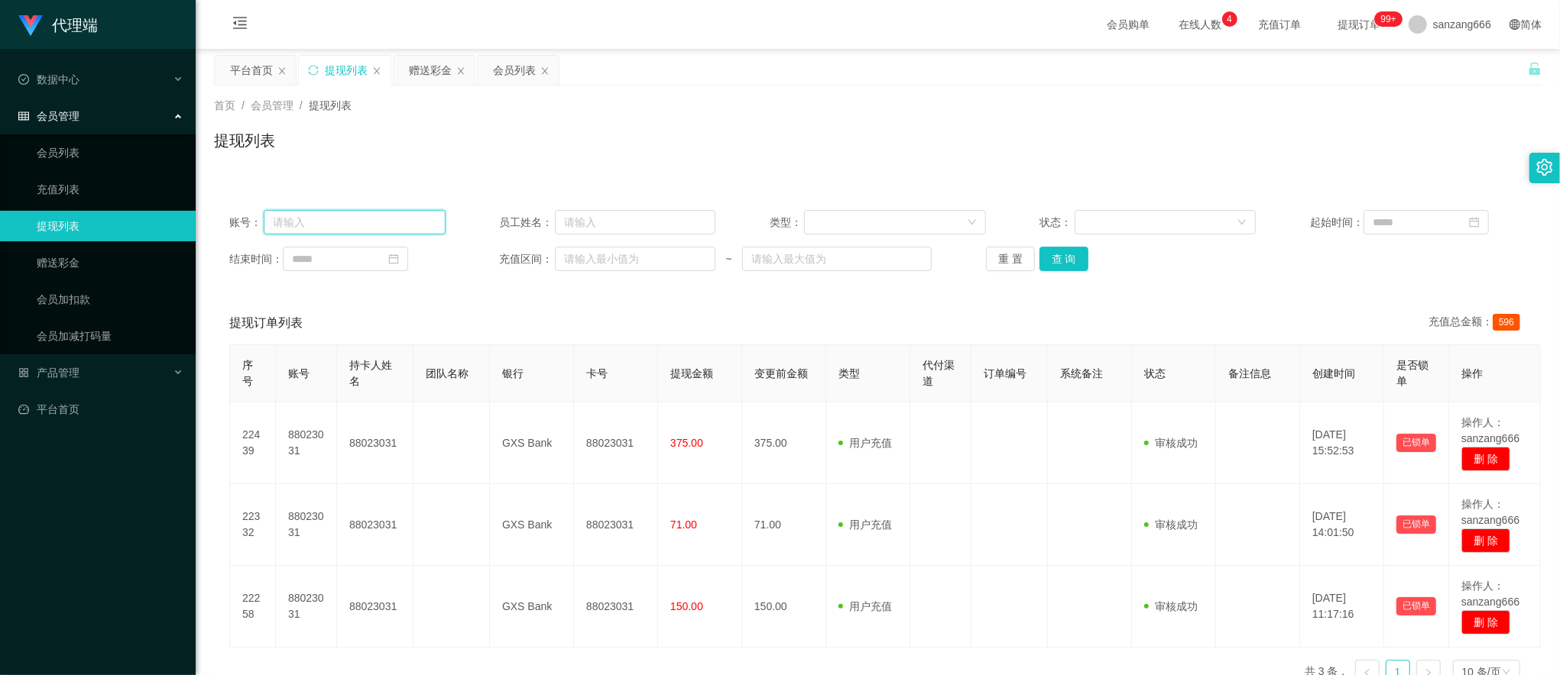
paste input "1139679159"
type input "1139679159"
click at [1051, 266] on button "查 询" at bounding box center [1063, 259] width 49 height 24
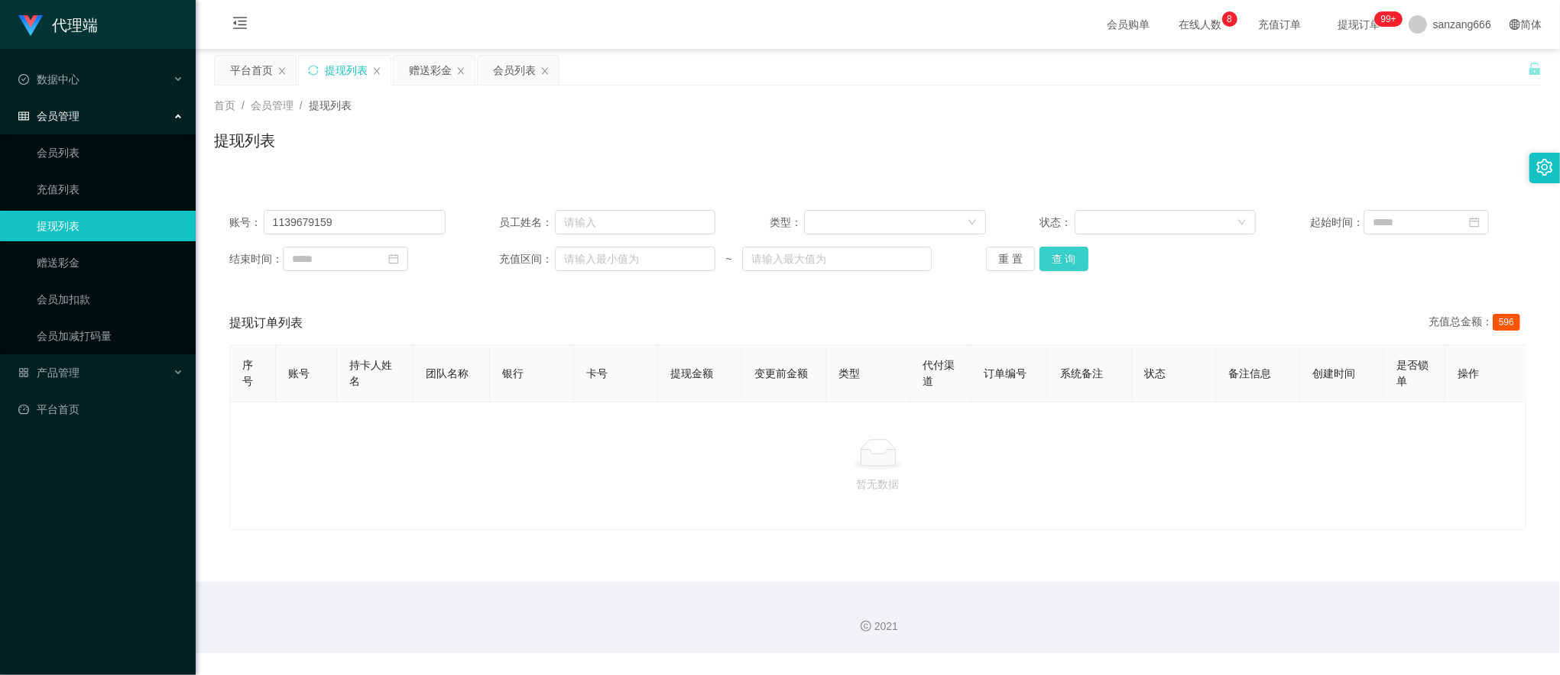
click at [1080, 260] on button "查 询" at bounding box center [1063, 259] width 49 height 24
click at [332, 228] on input "1139679159" at bounding box center [355, 222] width 182 height 24
click at [997, 254] on button "重 置" at bounding box center [1010, 259] width 49 height 24
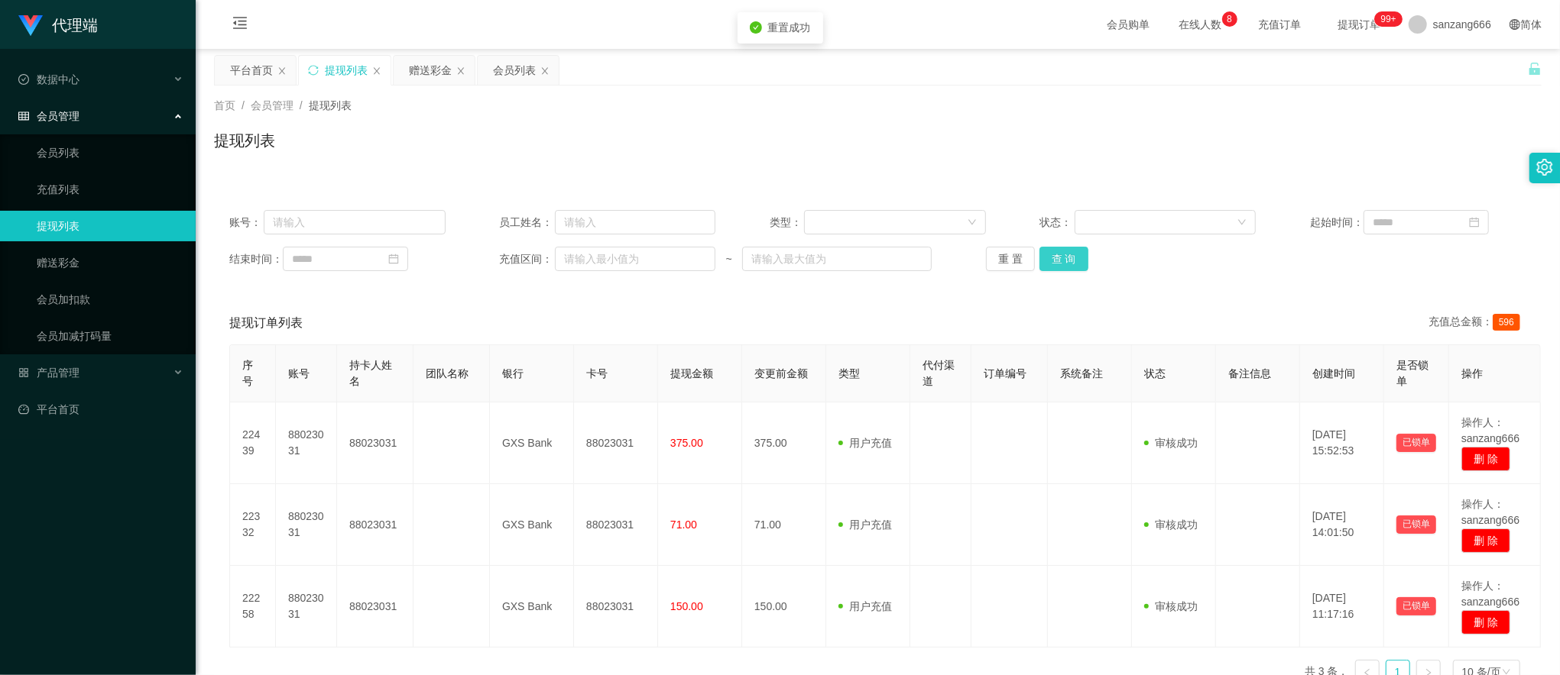
click at [1068, 257] on button "查 询" at bounding box center [1063, 259] width 49 height 24
click at [410, 59] on div "赠送彩金" at bounding box center [430, 70] width 43 height 29
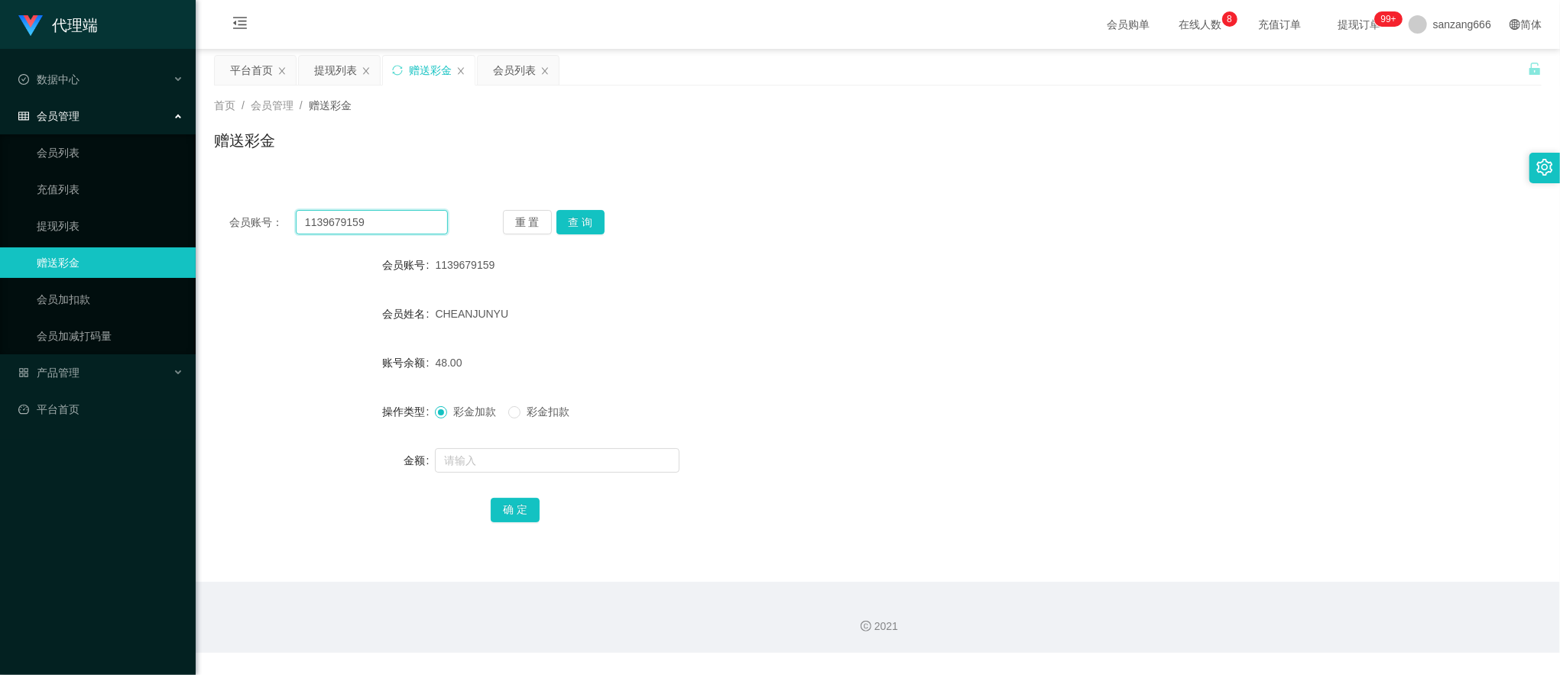
click at [318, 228] on input "1139679159" at bounding box center [372, 222] width 152 height 24
drag, startPoint x: 582, startPoint y: 218, endPoint x: 578, endPoint y: 225, distance: 7.9
click at [582, 220] on button "查 询" at bounding box center [580, 222] width 49 height 24
click at [468, 472] on input "text" at bounding box center [557, 461] width 245 height 24
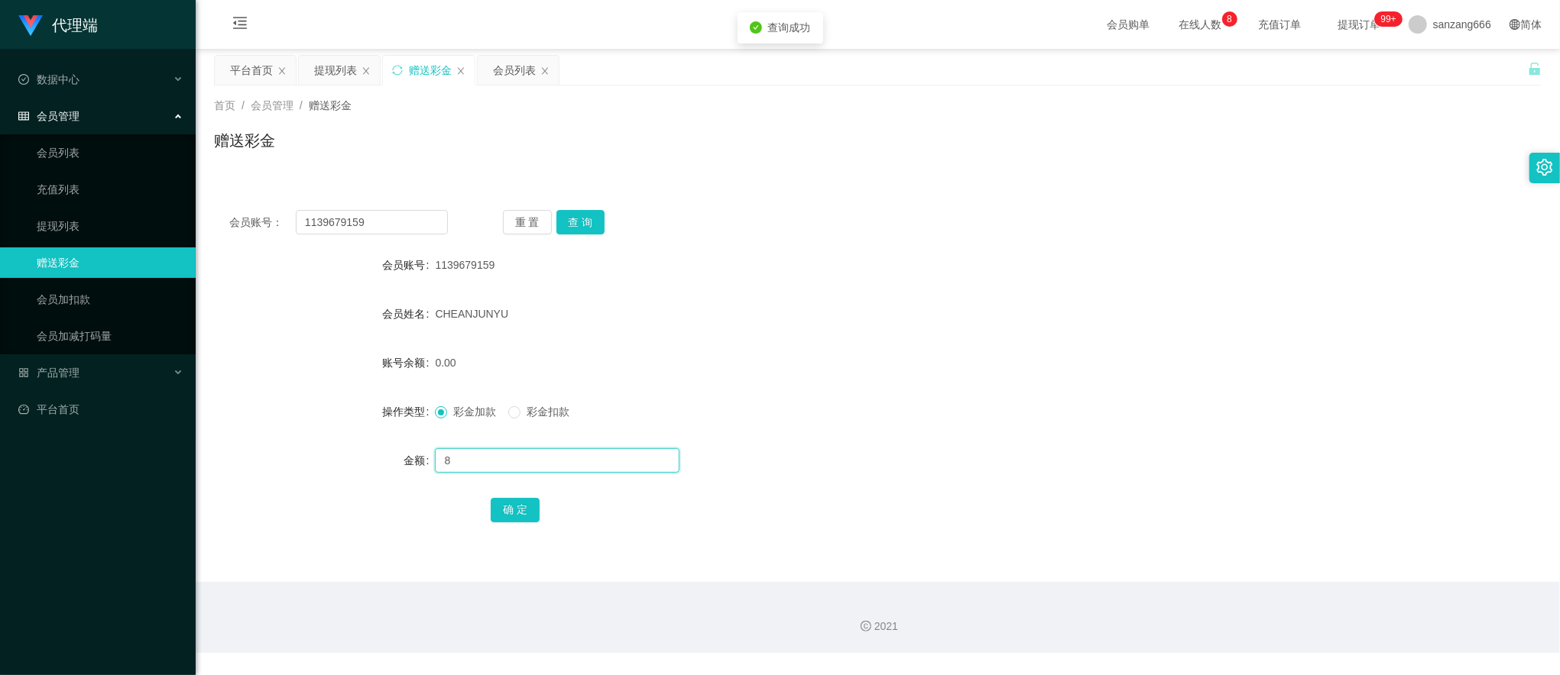
type input "8"
click at [504, 497] on div "确 定" at bounding box center [878, 509] width 774 height 31
click at [512, 507] on button "确 定" at bounding box center [515, 510] width 49 height 24
click at [588, 218] on button "查 询" at bounding box center [580, 222] width 49 height 24
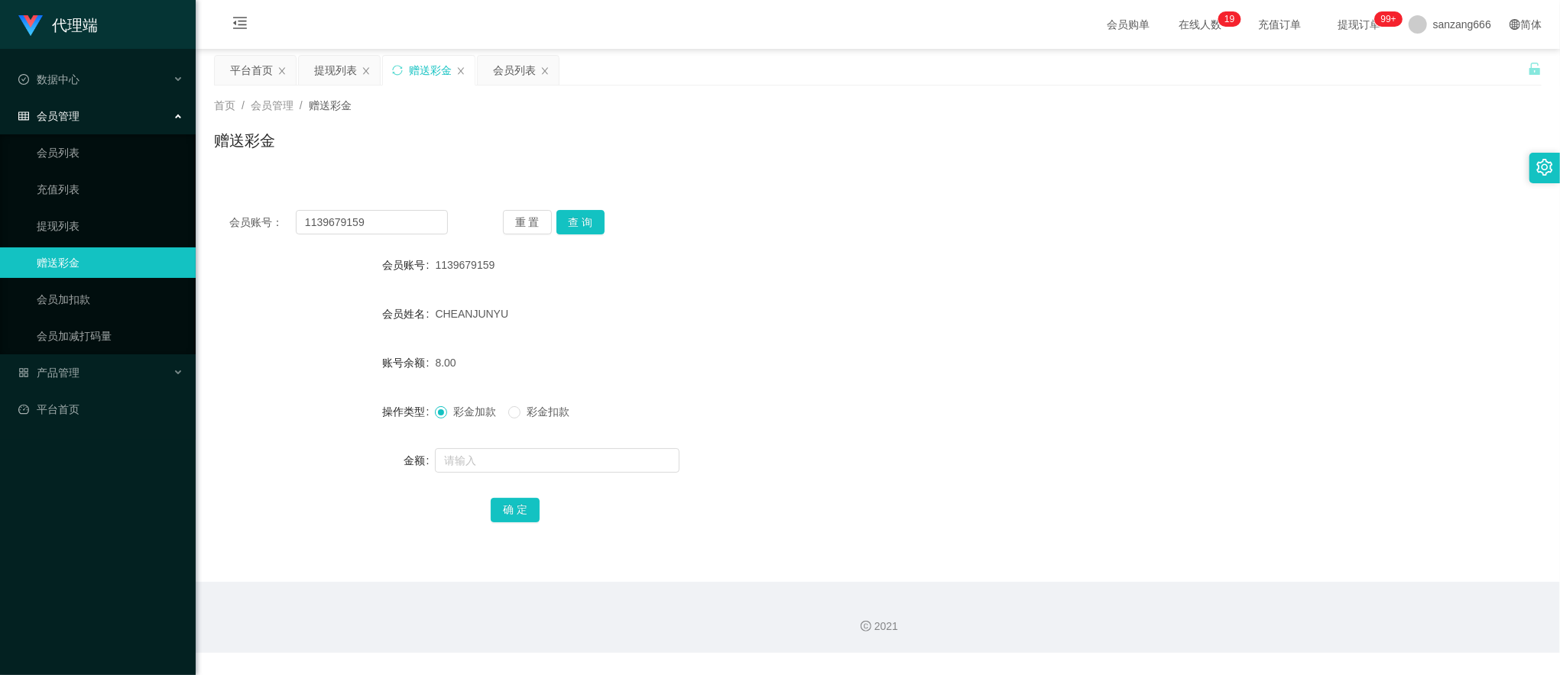
click at [374, 208] on div "会员账号： 1139679159 重 置 查 询 会员账号 1139679159 会员姓名 CHEANJUNYU 账号余额 8.00 操作类型 彩金加款 彩金…" at bounding box center [877, 377] width 1327 height 364
click at [400, 225] on input "1139679159" at bounding box center [372, 222] width 152 height 24
drag, startPoint x: 573, startPoint y: 219, endPoint x: 551, endPoint y: 309, distance: 92.8
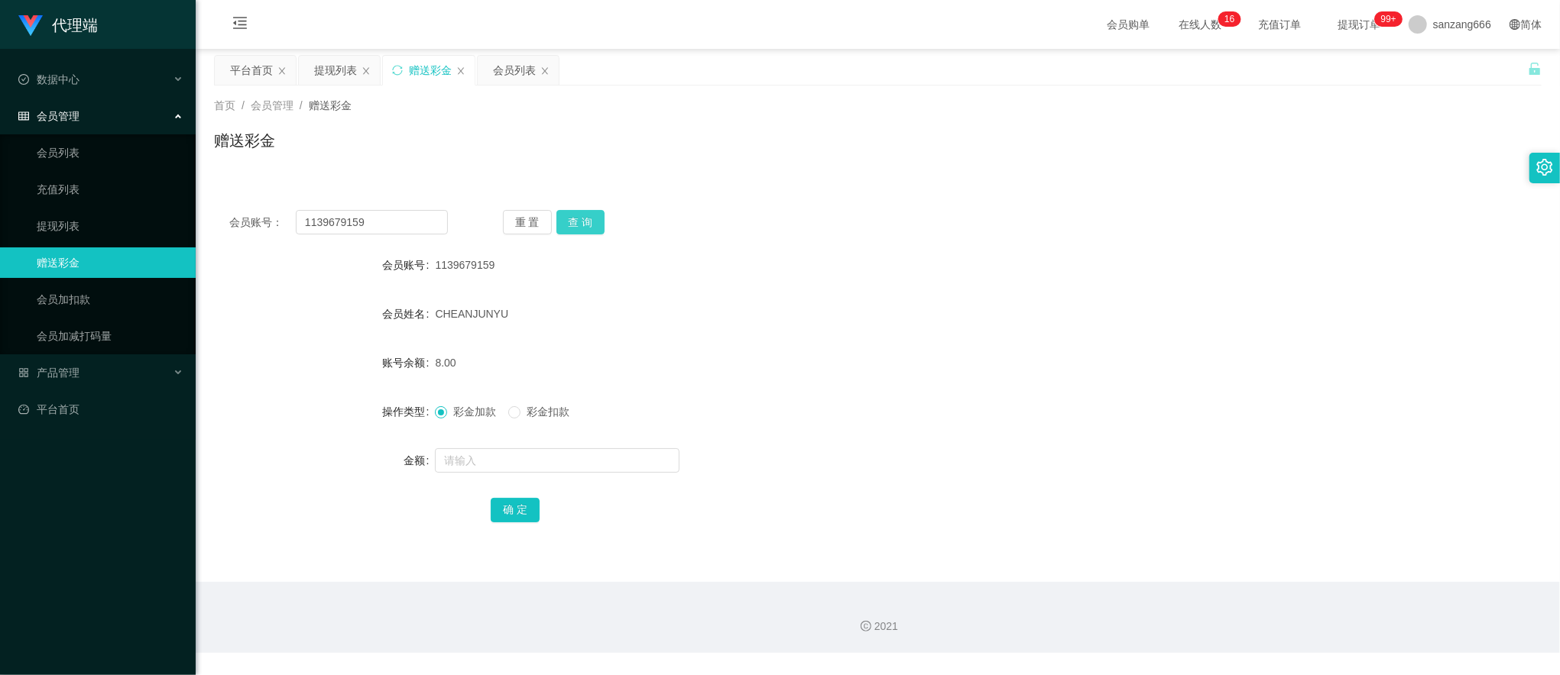
click at [573, 220] on button "查 询" at bounding box center [580, 222] width 49 height 24
click at [508, 463] on input "text" at bounding box center [557, 461] width 245 height 24
type input "300"
click at [504, 511] on button "确 定" at bounding box center [515, 510] width 49 height 24
click at [364, 229] on input "1139679159" at bounding box center [372, 222] width 152 height 24
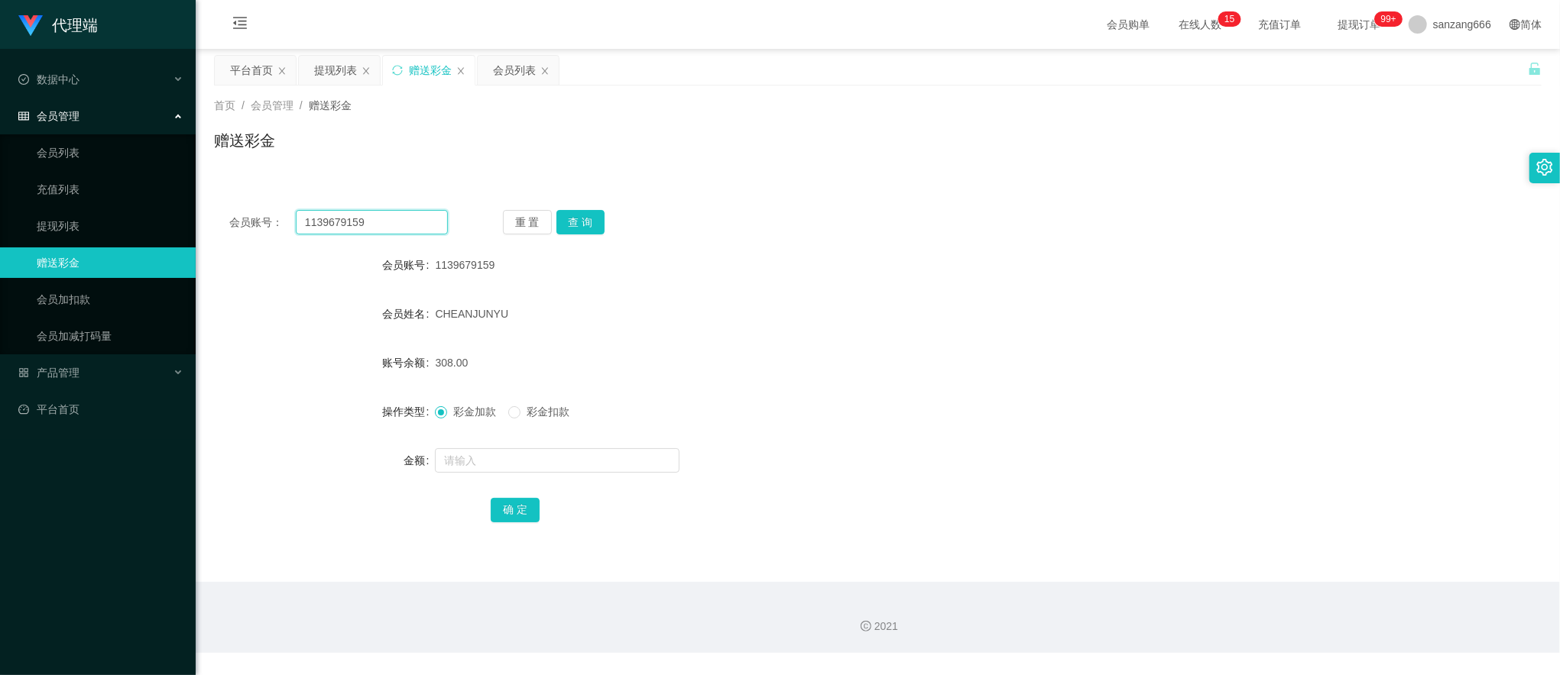
click at [364, 229] on input "1139679159" at bounding box center [372, 222] width 152 height 24
paste input "90366160"
type input "90366160"
click at [581, 223] on button "查 询" at bounding box center [580, 222] width 49 height 24
click at [502, 463] on input "text" at bounding box center [557, 461] width 245 height 24
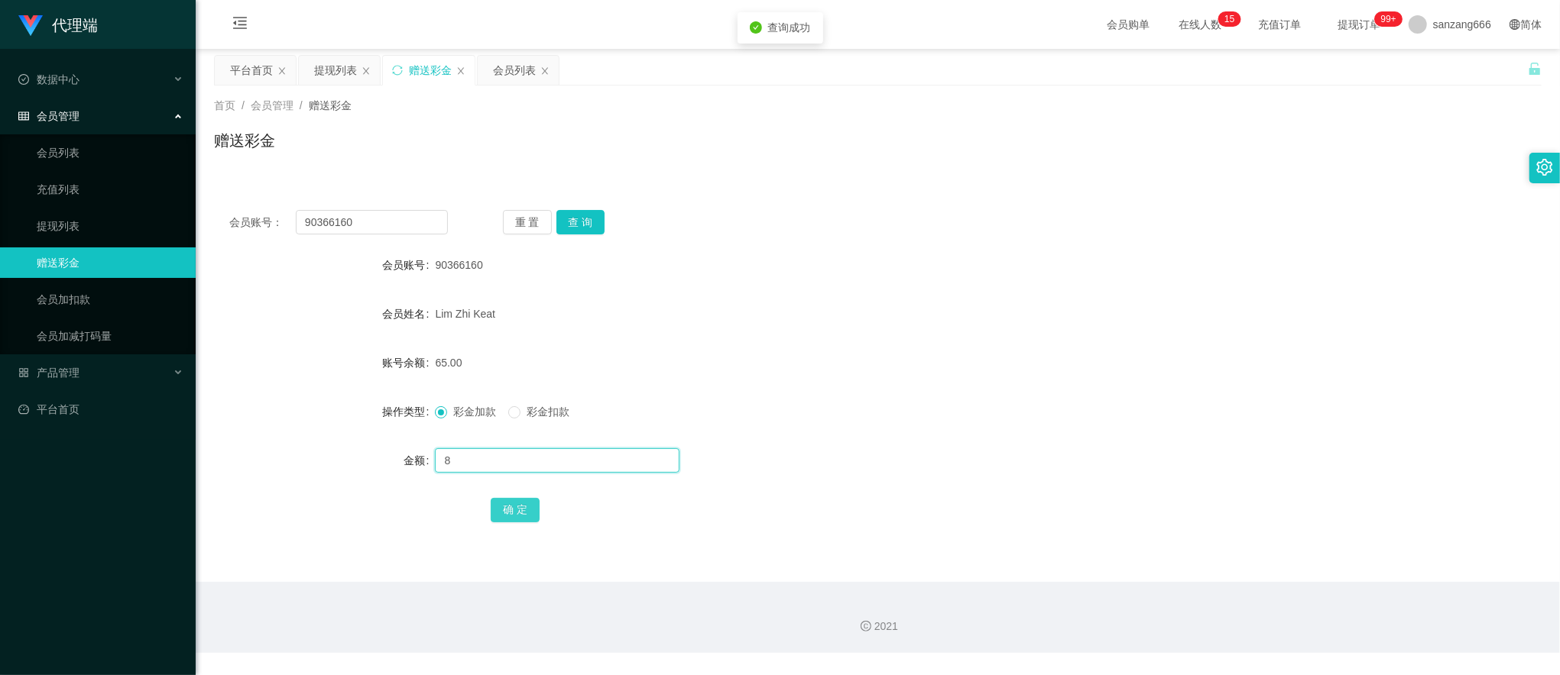
type input "8"
click at [505, 512] on button "确 定" at bounding box center [515, 510] width 49 height 24
click at [358, 226] on input "90366160" at bounding box center [372, 222] width 152 height 24
click at [576, 224] on button "查 询" at bounding box center [580, 222] width 49 height 24
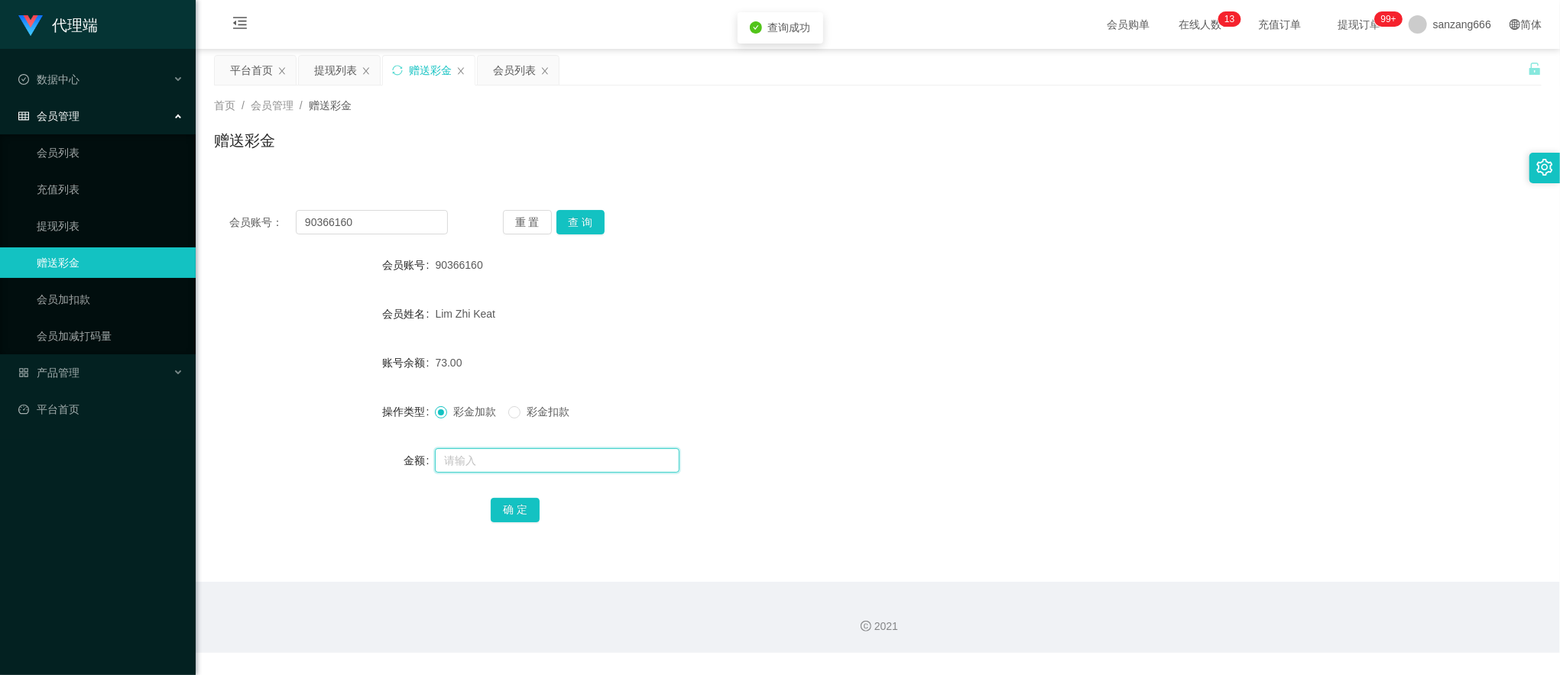
click at [481, 463] on input "text" at bounding box center [557, 461] width 245 height 24
type input "8"
click at [529, 502] on button "确 定" at bounding box center [515, 510] width 49 height 24
click at [581, 214] on button "查 询" at bounding box center [580, 222] width 49 height 24
click at [573, 217] on button "查 询" at bounding box center [580, 222] width 49 height 24
